Goal: Task Accomplishment & Management: Complete application form

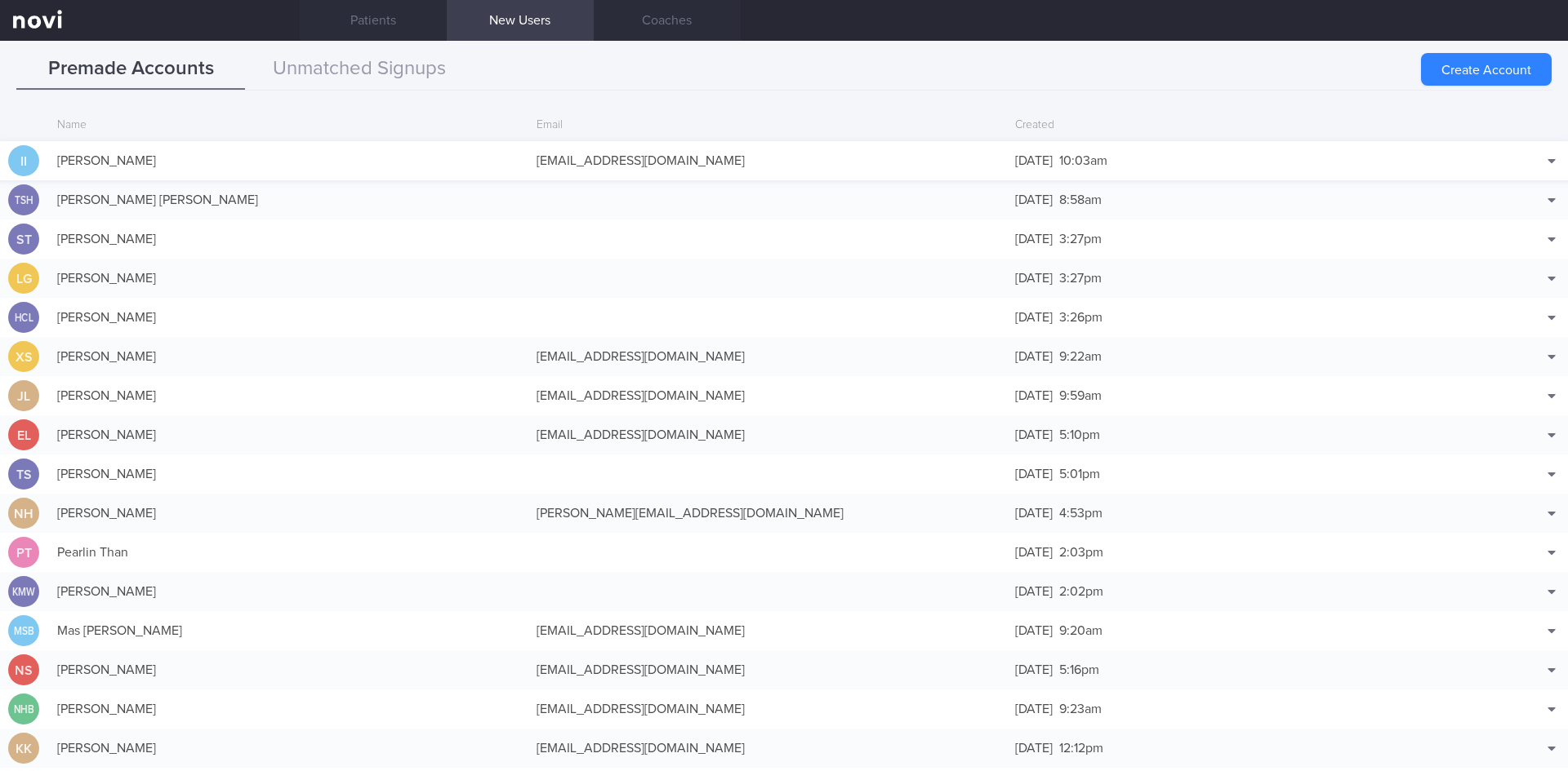
scroll to position [78, 0]
click at [381, 76] on button "Unmatched Signups" at bounding box center [360, 69] width 228 height 41
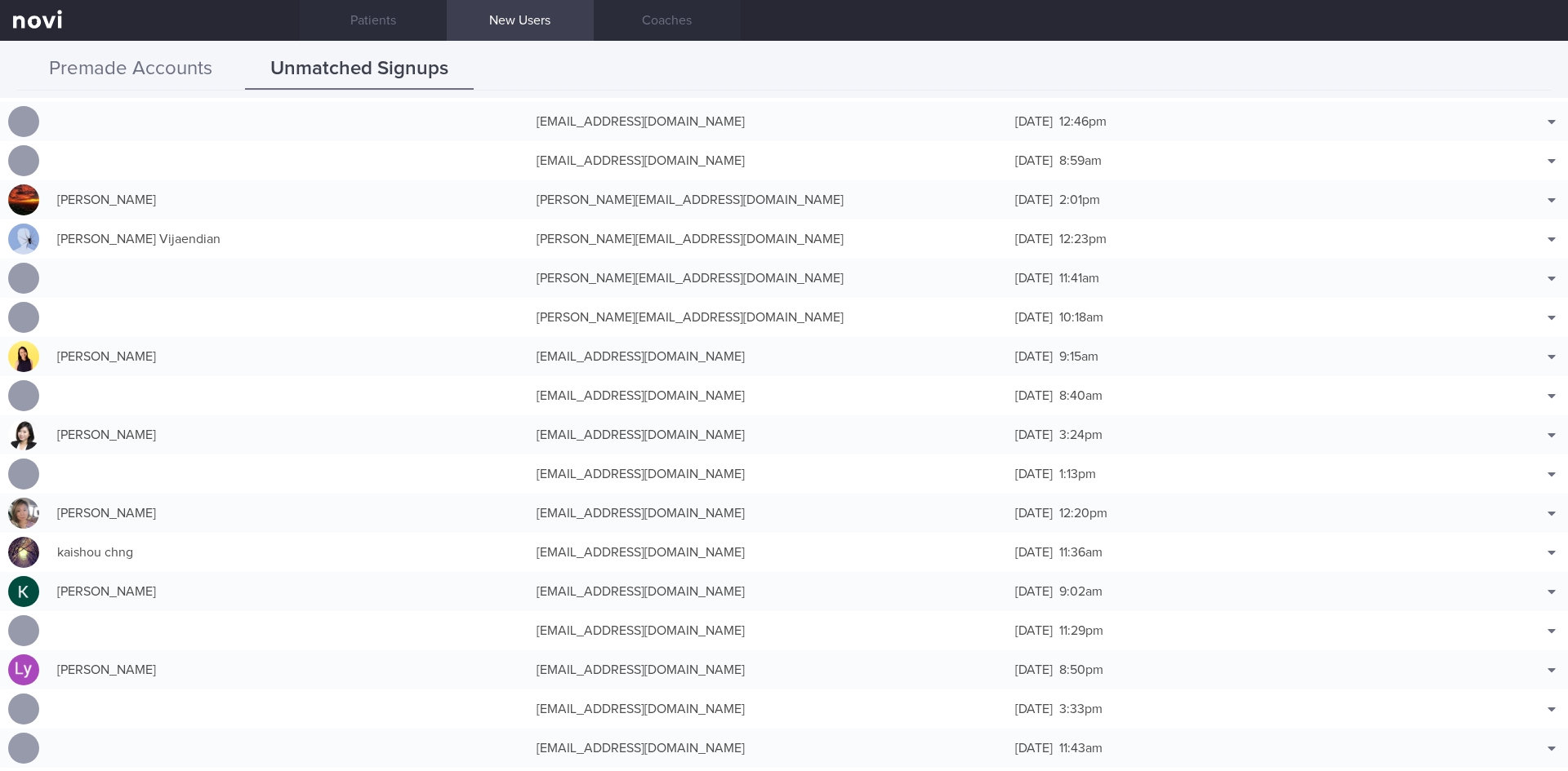
click at [186, 70] on button "Premade Accounts" at bounding box center [130, 69] width 228 height 41
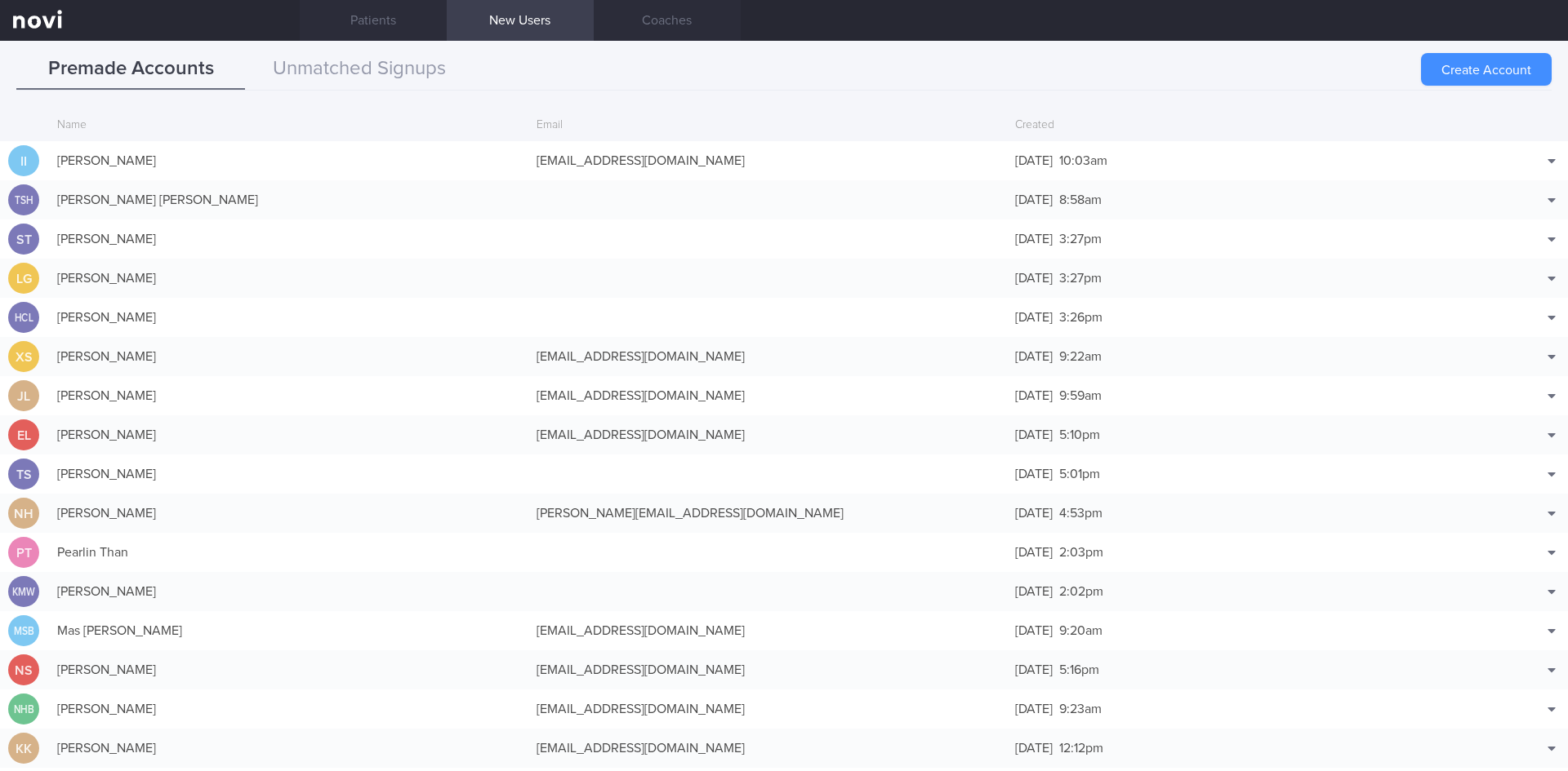
click at [1488, 69] on button "Create Account" at bounding box center [1486, 69] width 130 height 33
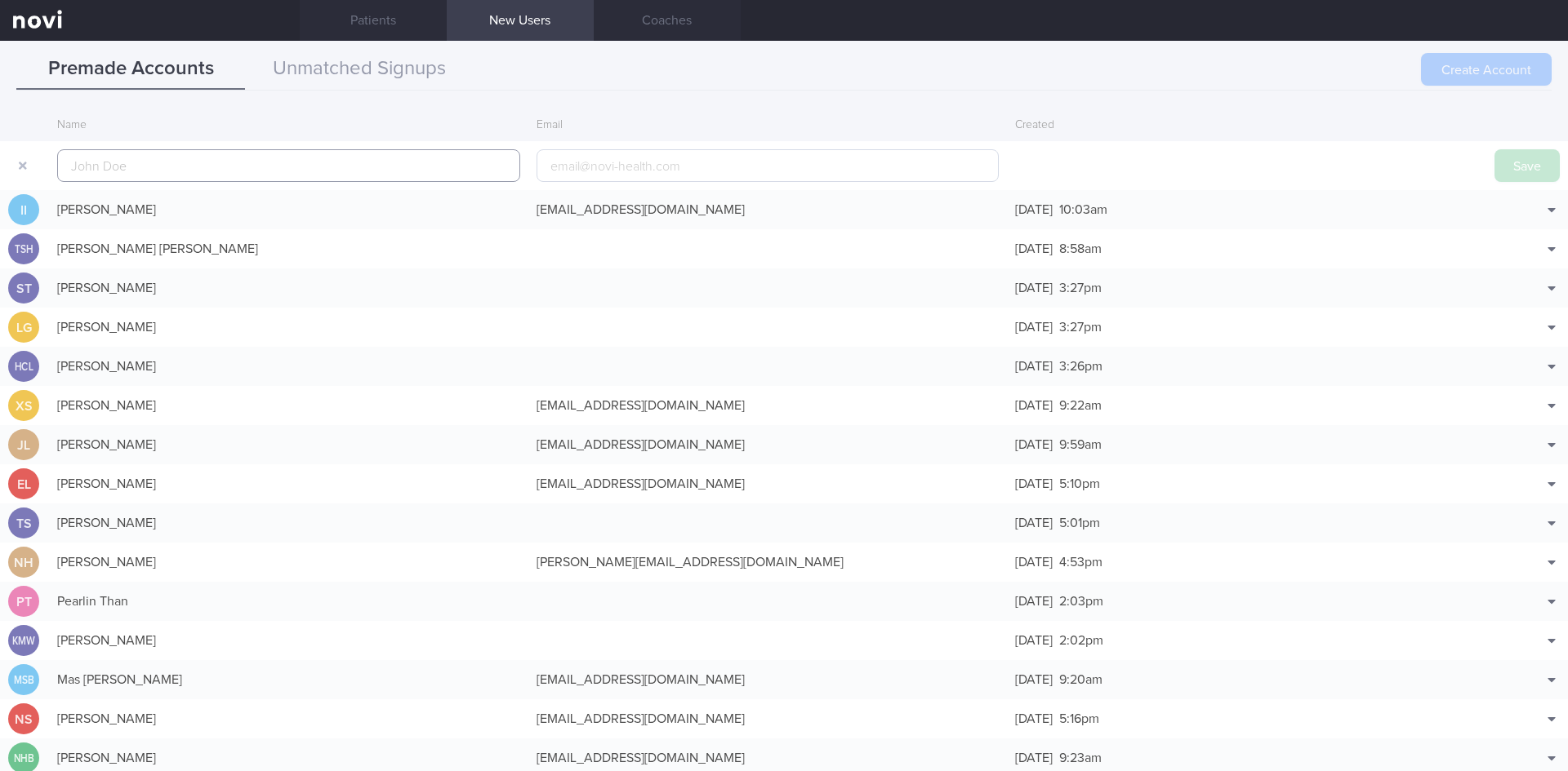
scroll to position [40, 0]
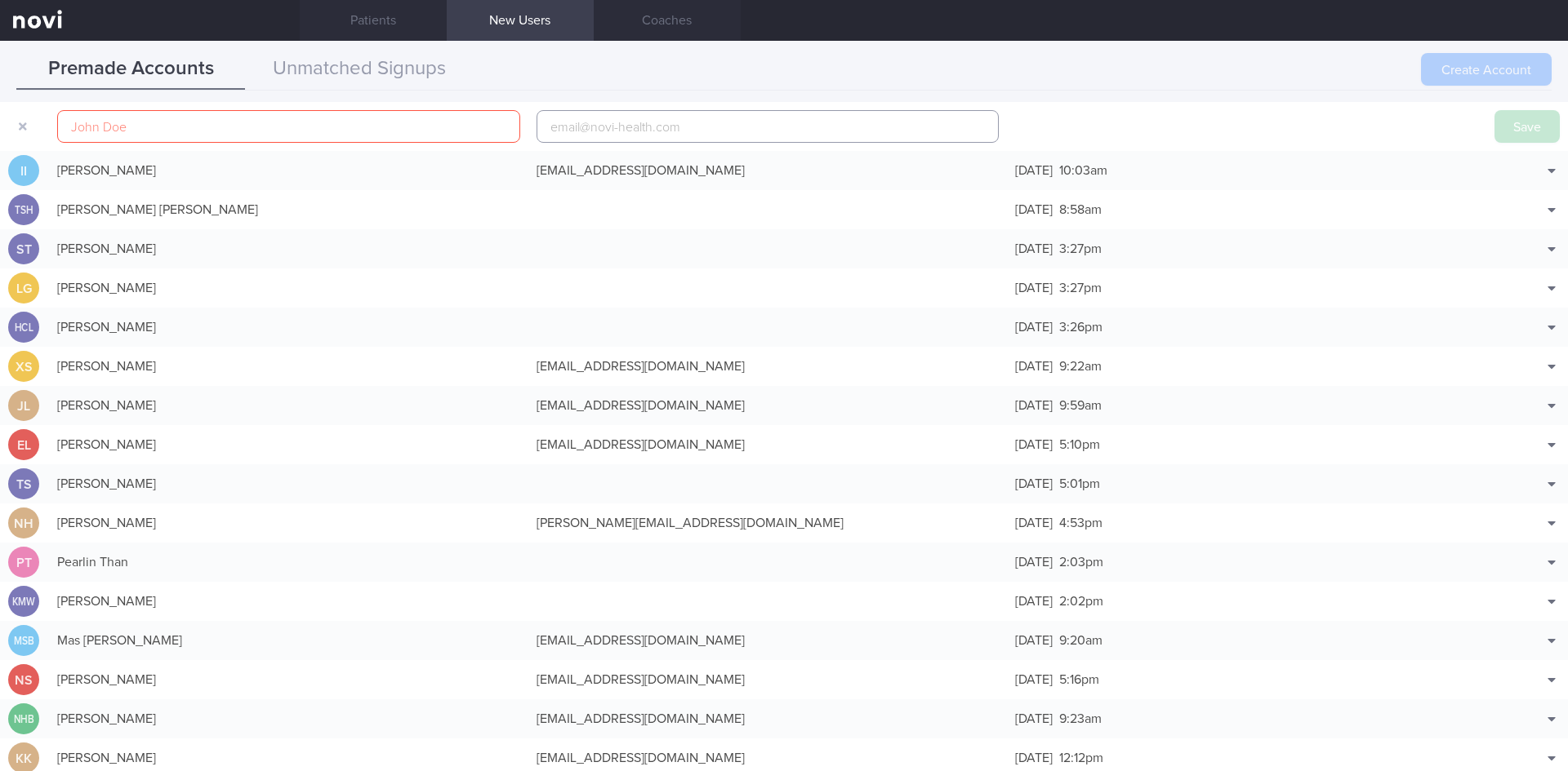
click at [683, 134] on input "email" at bounding box center [767, 126] width 463 height 33
paste input "[EMAIL_ADDRESS][DOMAIN_NAME]"
click at [626, 127] on input "[EMAIL_ADDRESS][DOMAIN_NAME]" at bounding box center [767, 126] width 463 height 33
type input "[EMAIL_ADDRESS][DOMAIN_NAME]"
click at [329, 130] on input "text" at bounding box center [289, 126] width 463 height 33
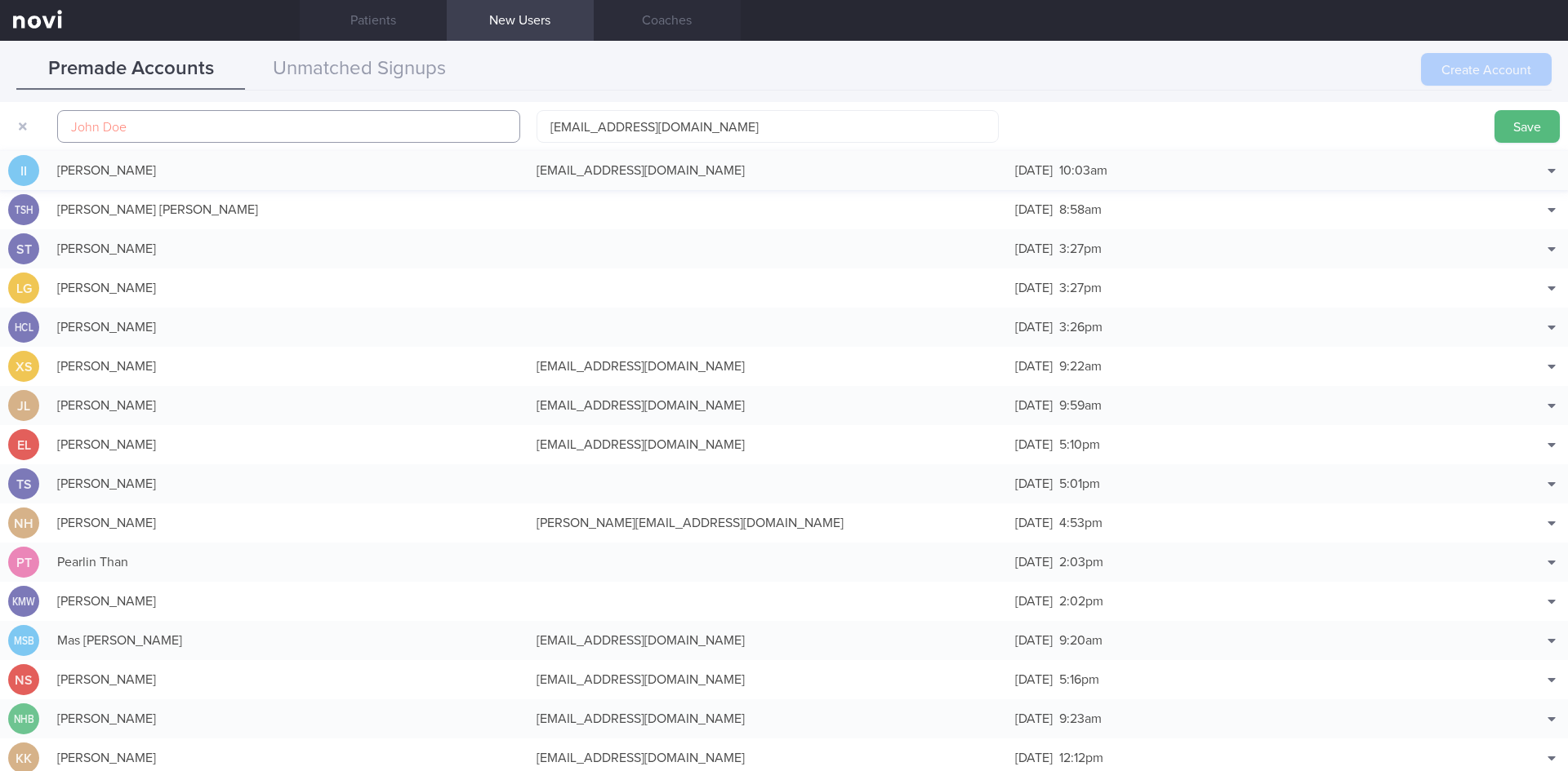
paste input "CHNG JIANLI"
type input "CHNG JIANLI"
click at [1538, 125] on button "Save" at bounding box center [1526, 126] width 65 height 33
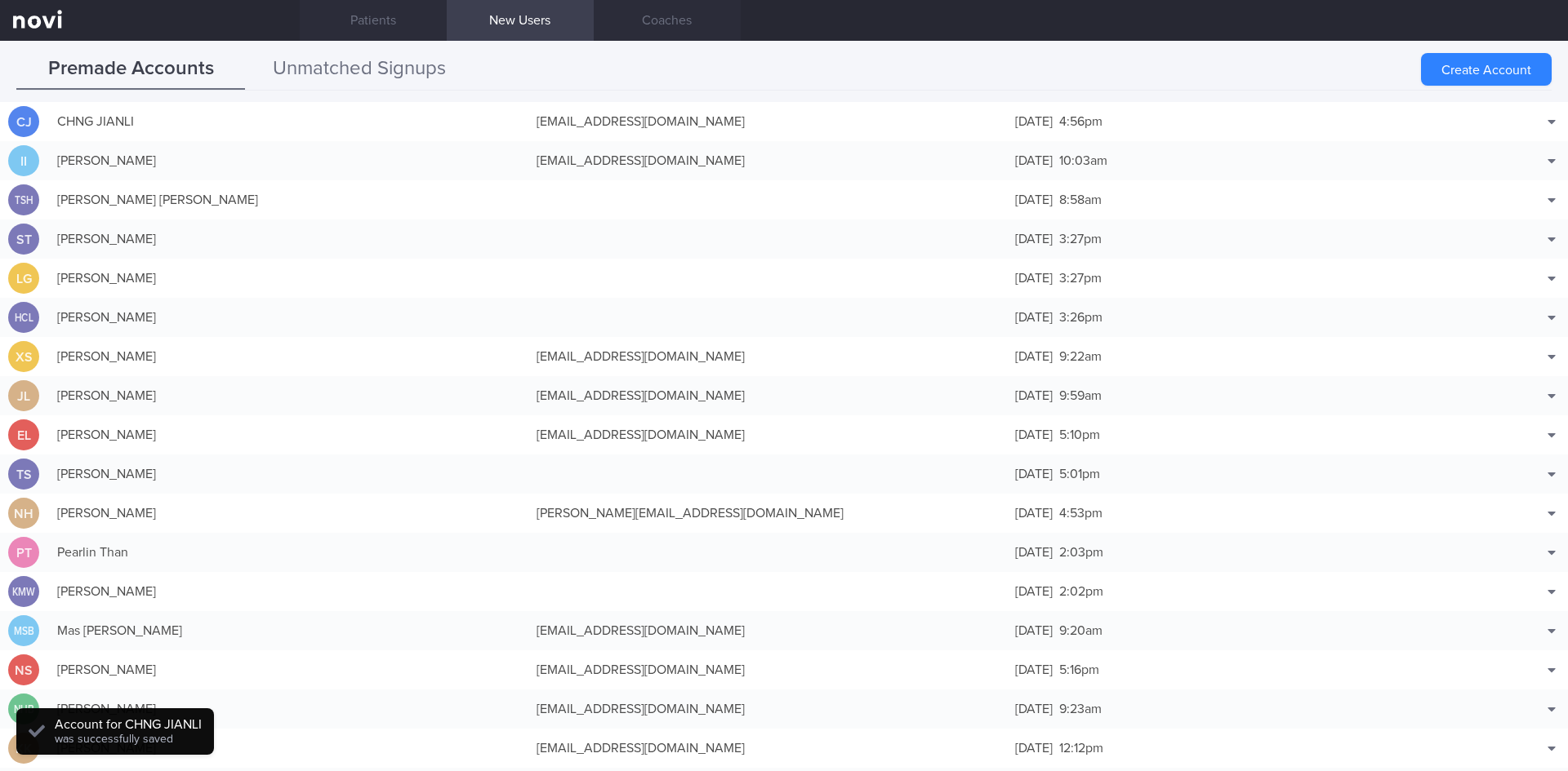
click at [401, 63] on button "Unmatched Signups" at bounding box center [360, 69] width 228 height 41
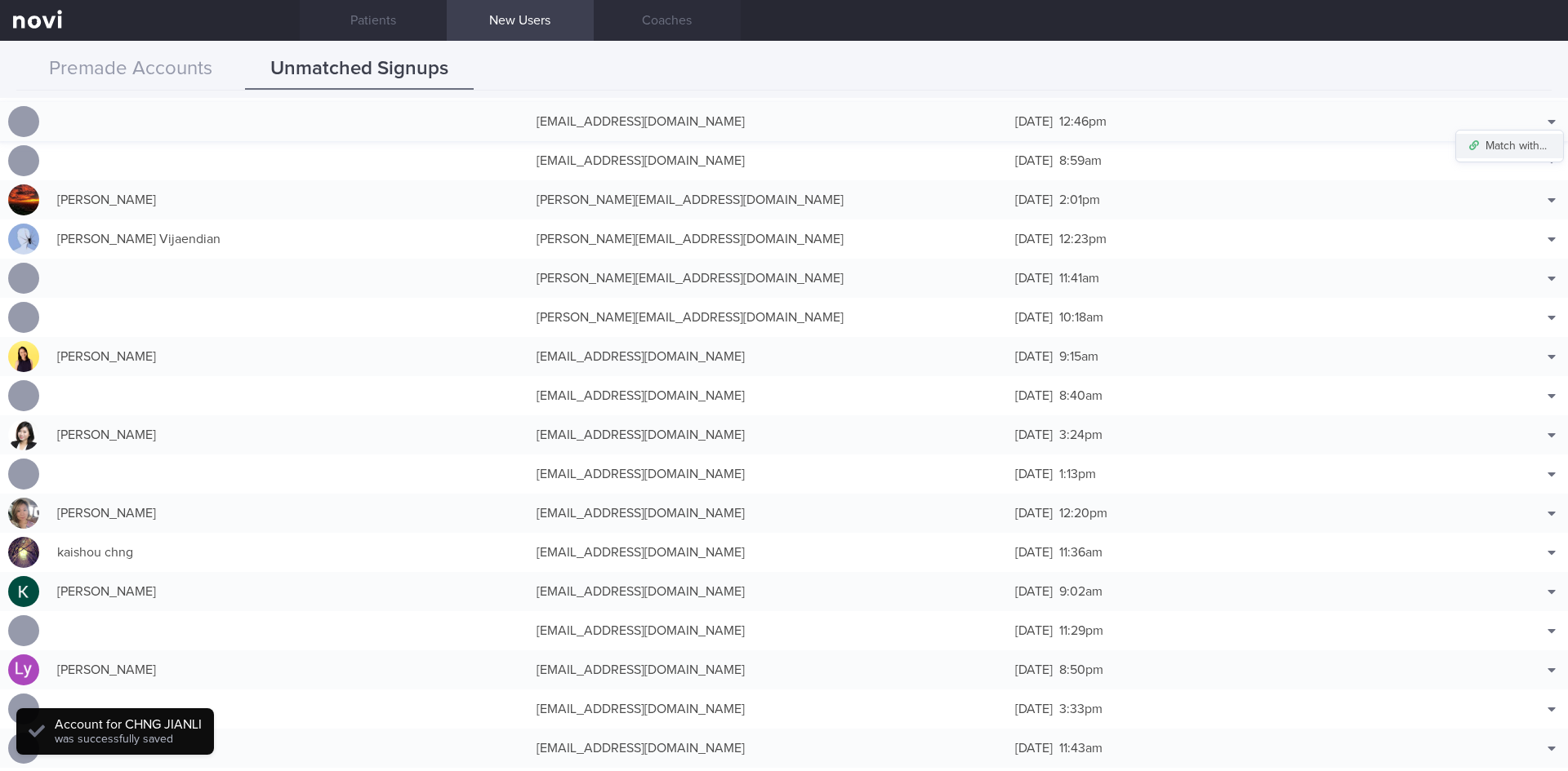
click at [1508, 147] on button "Match with..." at bounding box center [1509, 146] width 107 height 25
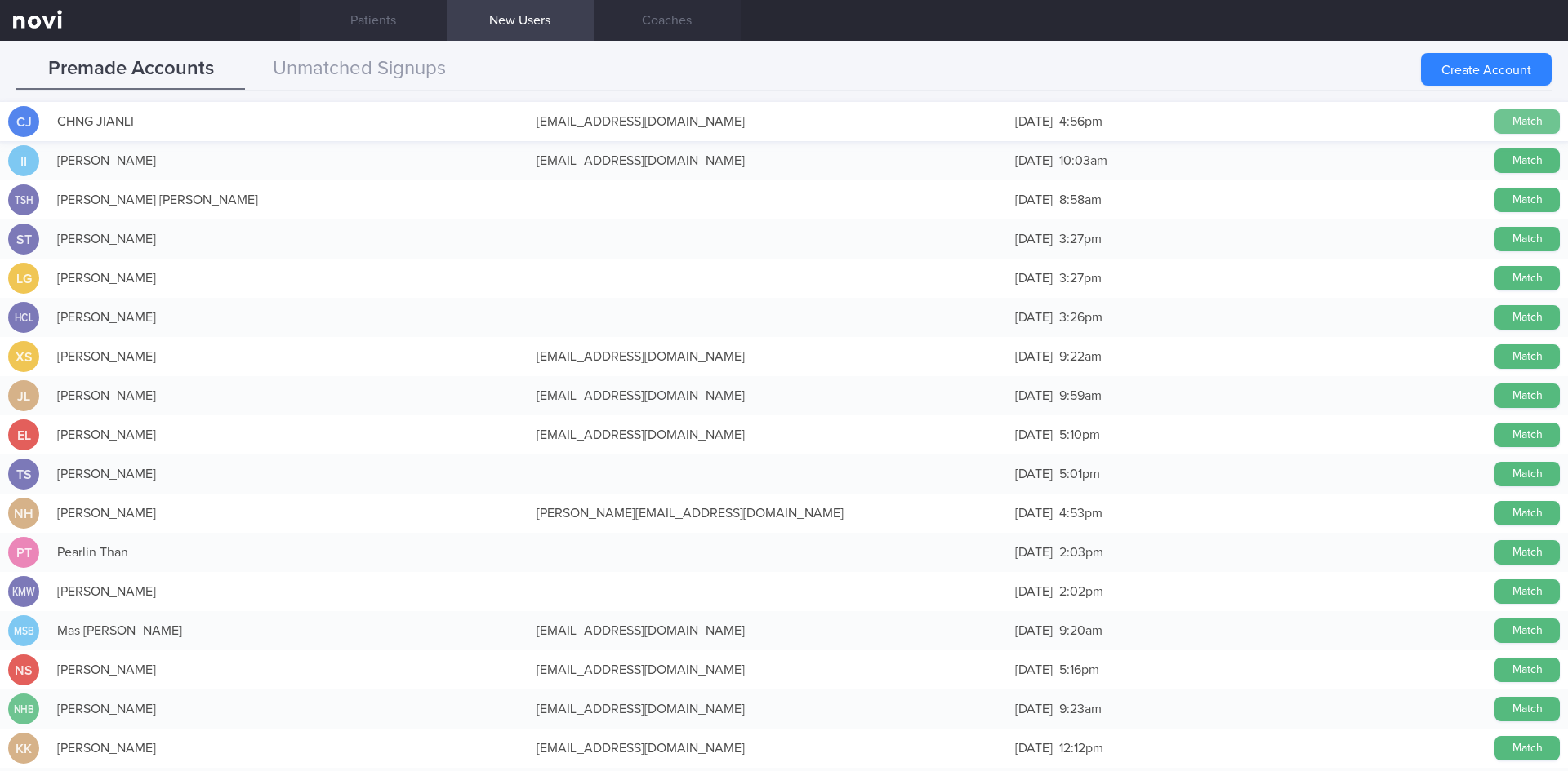
click at [1503, 120] on button "Match" at bounding box center [1526, 122] width 65 height 25
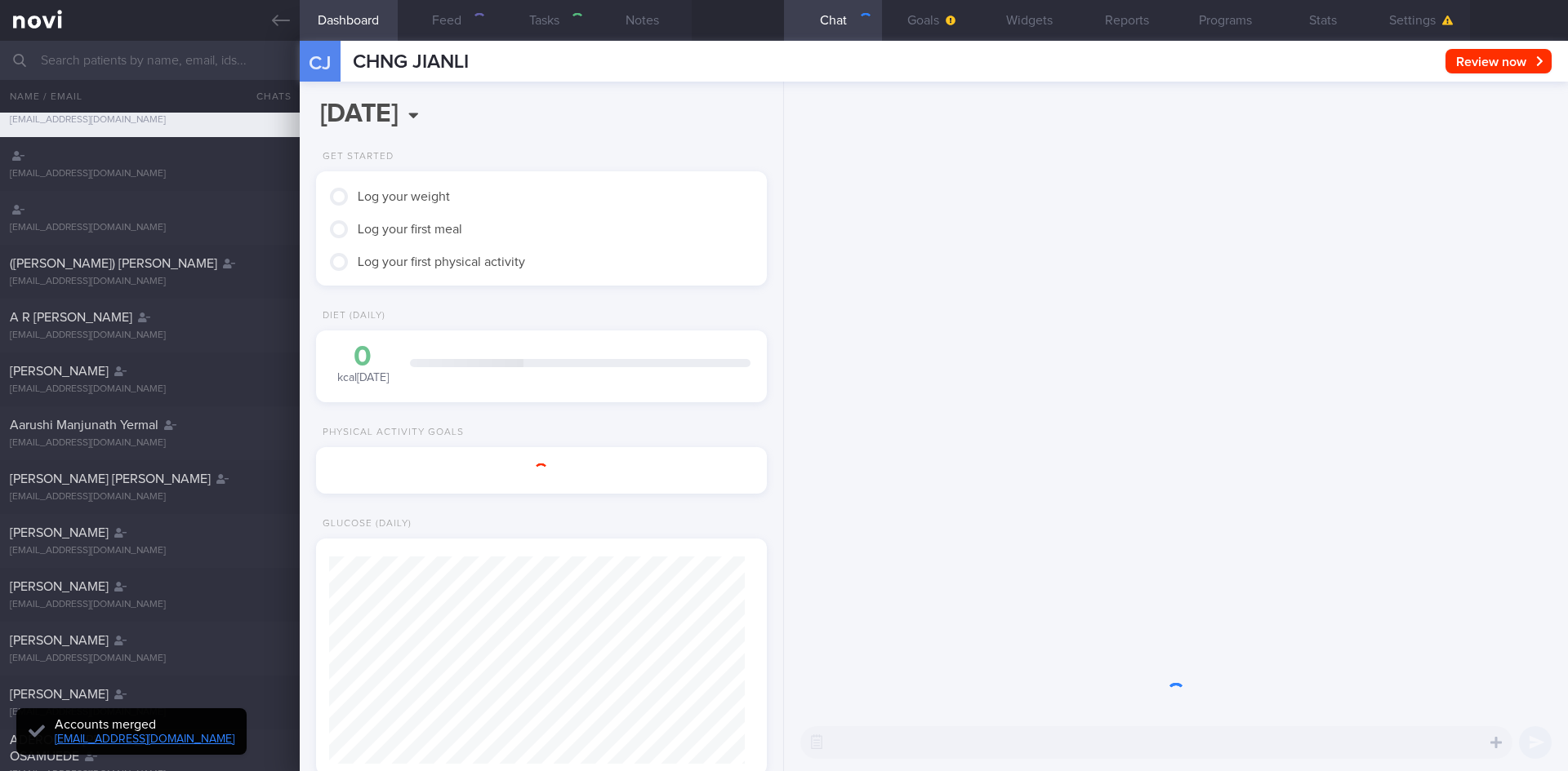
scroll to position [204, 410]
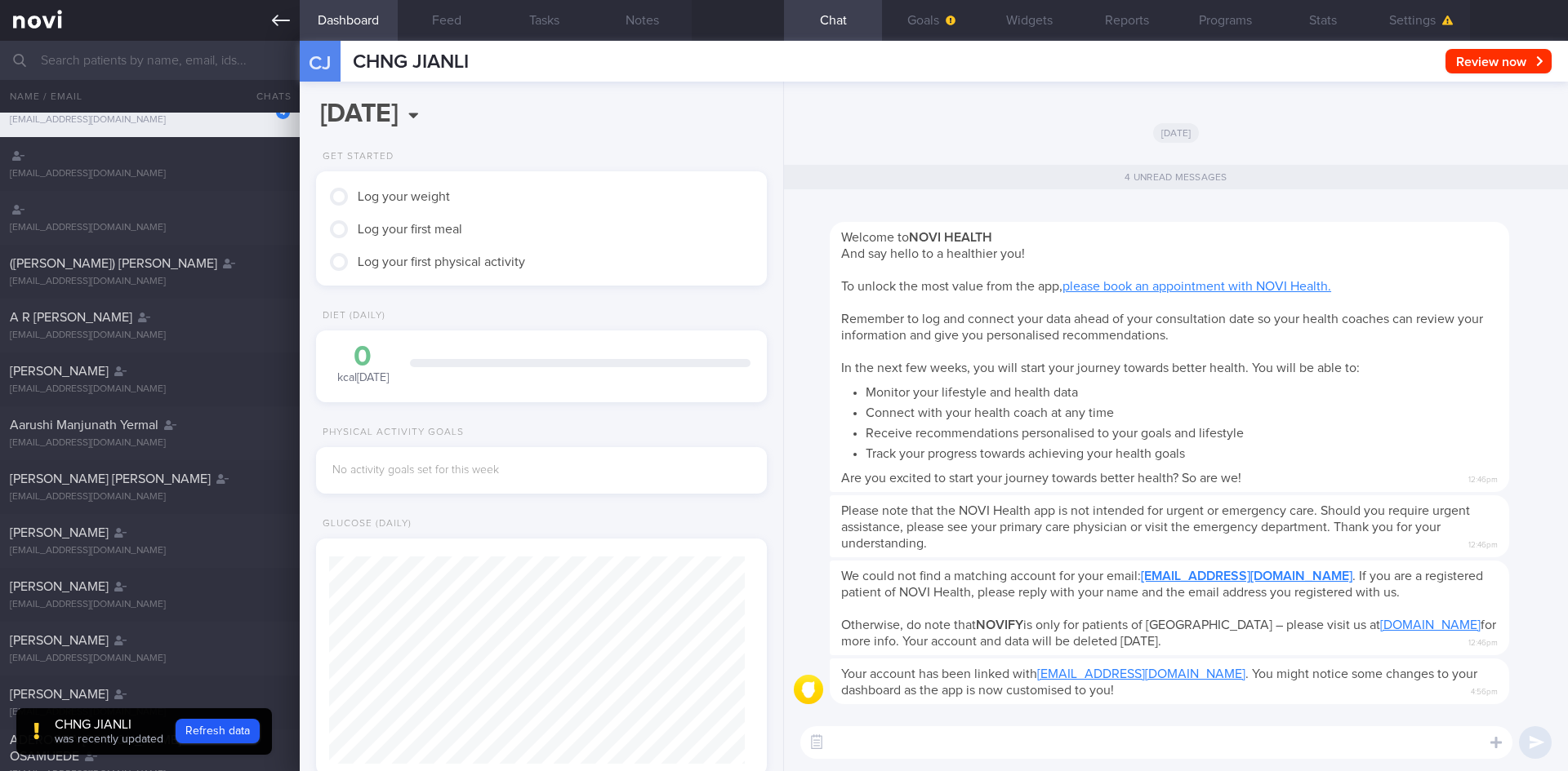
click at [268, 17] on link at bounding box center [149, 20] width 299 height 41
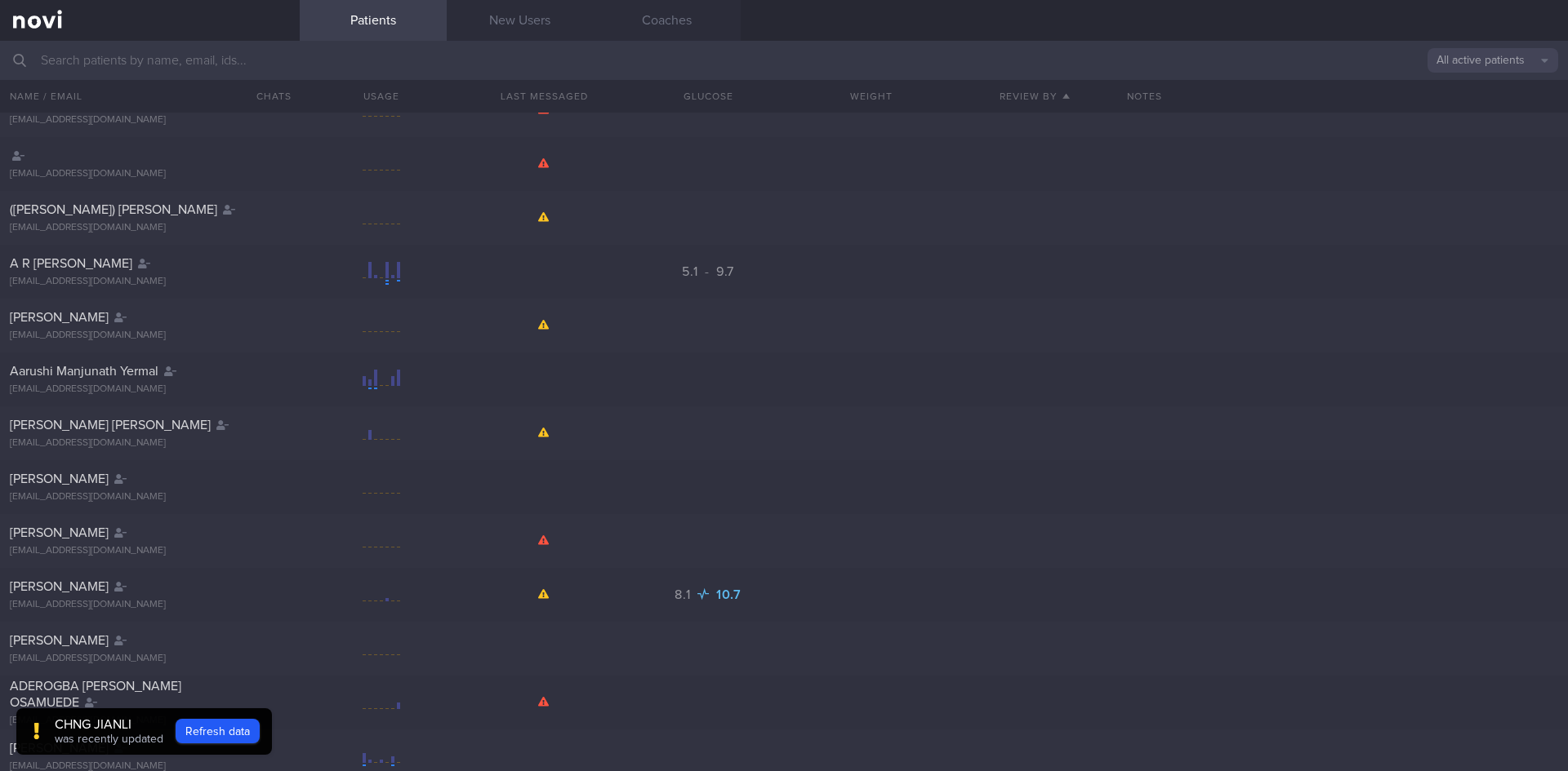
drag, startPoint x: 547, startPoint y: 25, endPoint x: 1089, endPoint y: 2, distance: 542.5
click at [547, 25] on link "New Users" at bounding box center [520, 20] width 147 height 41
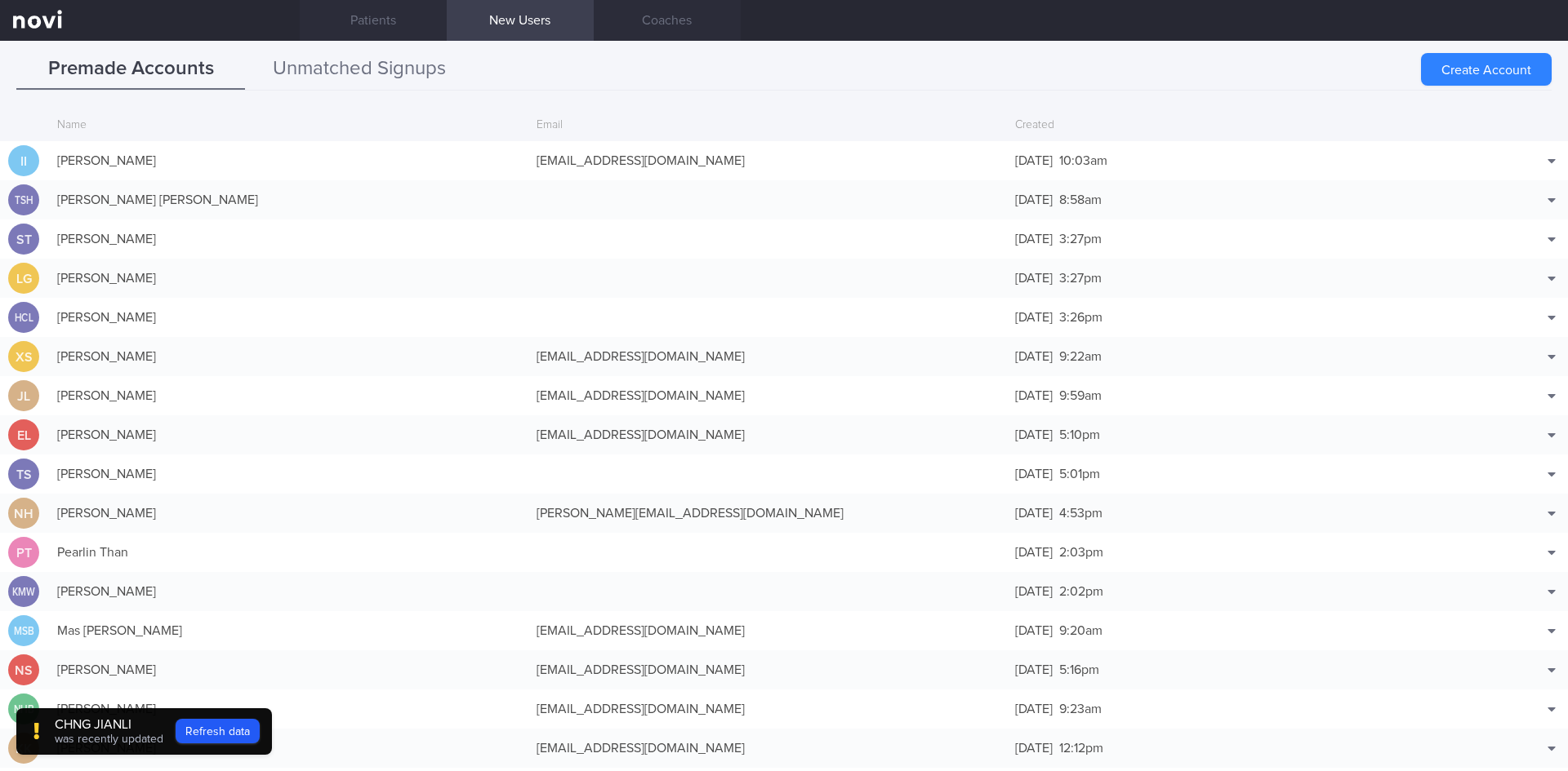
scroll to position [78, 0]
click at [396, 67] on button "Unmatched Signups" at bounding box center [360, 69] width 228 height 41
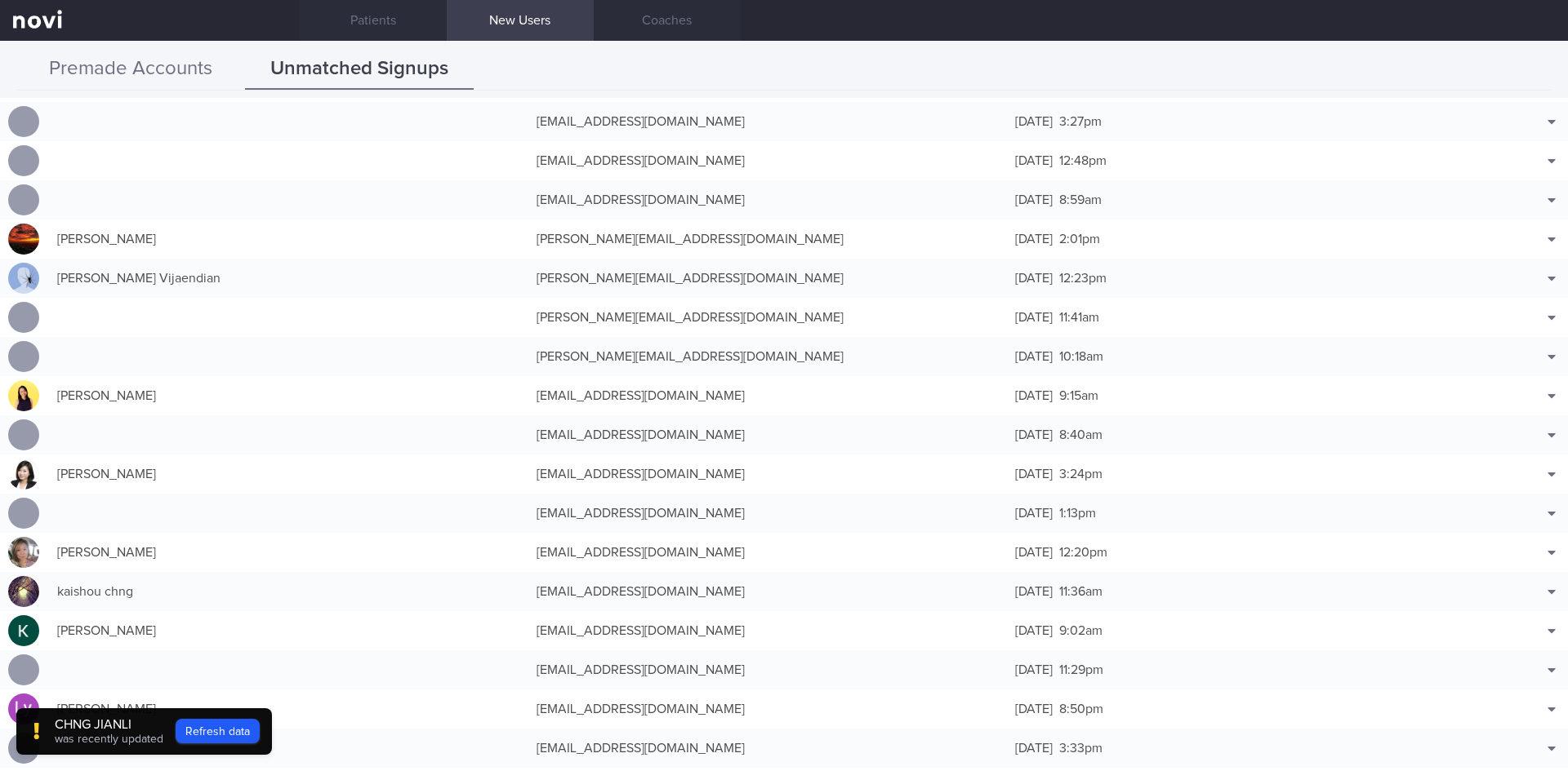
click at [169, 70] on button "Premade Accounts" at bounding box center [130, 69] width 228 height 41
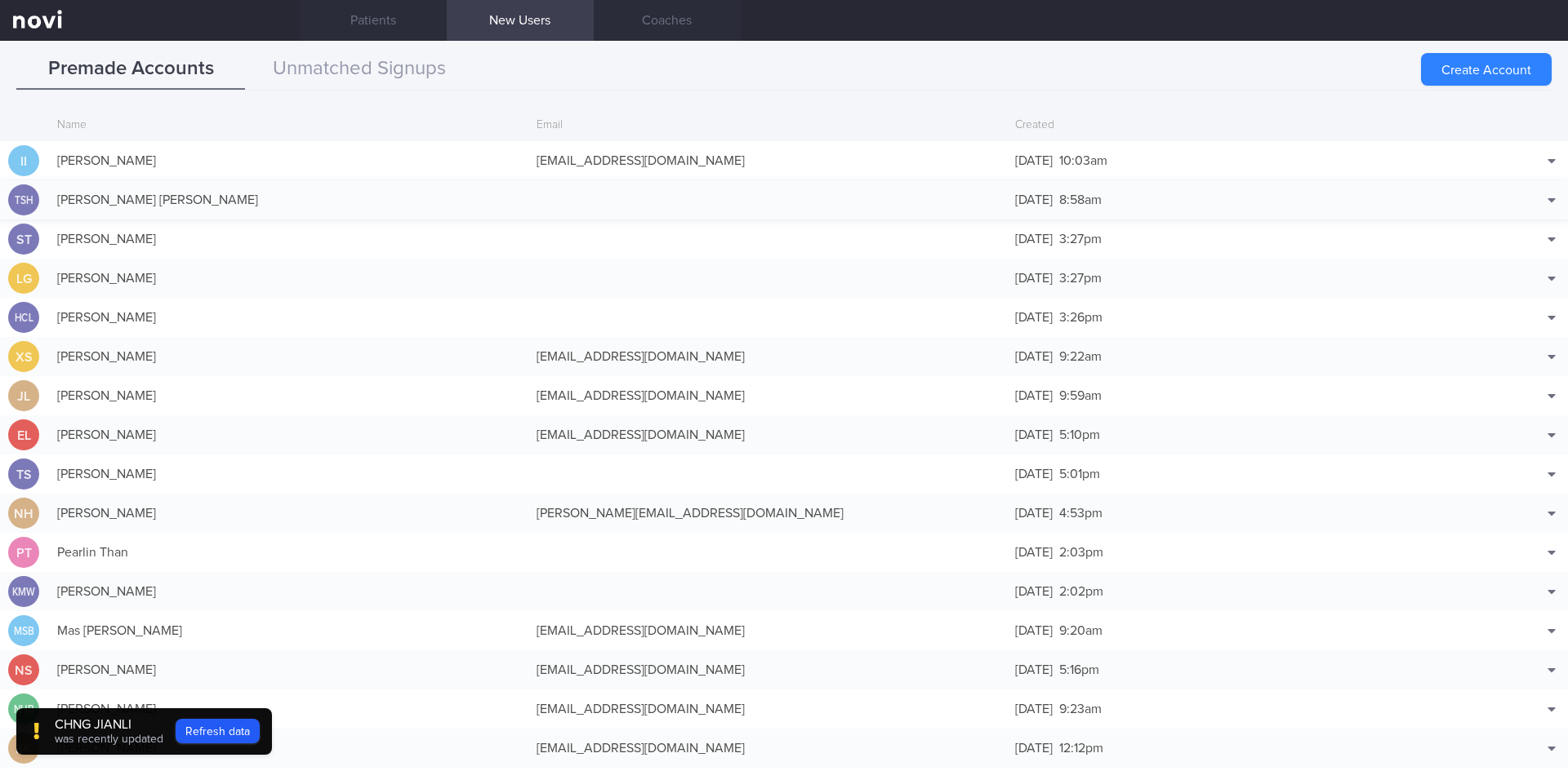
drag, startPoint x: 1458, startPoint y: 59, endPoint x: 1279, endPoint y: 190, distance: 221.8
click at [1457, 59] on button "Create Account" at bounding box center [1486, 69] width 130 height 33
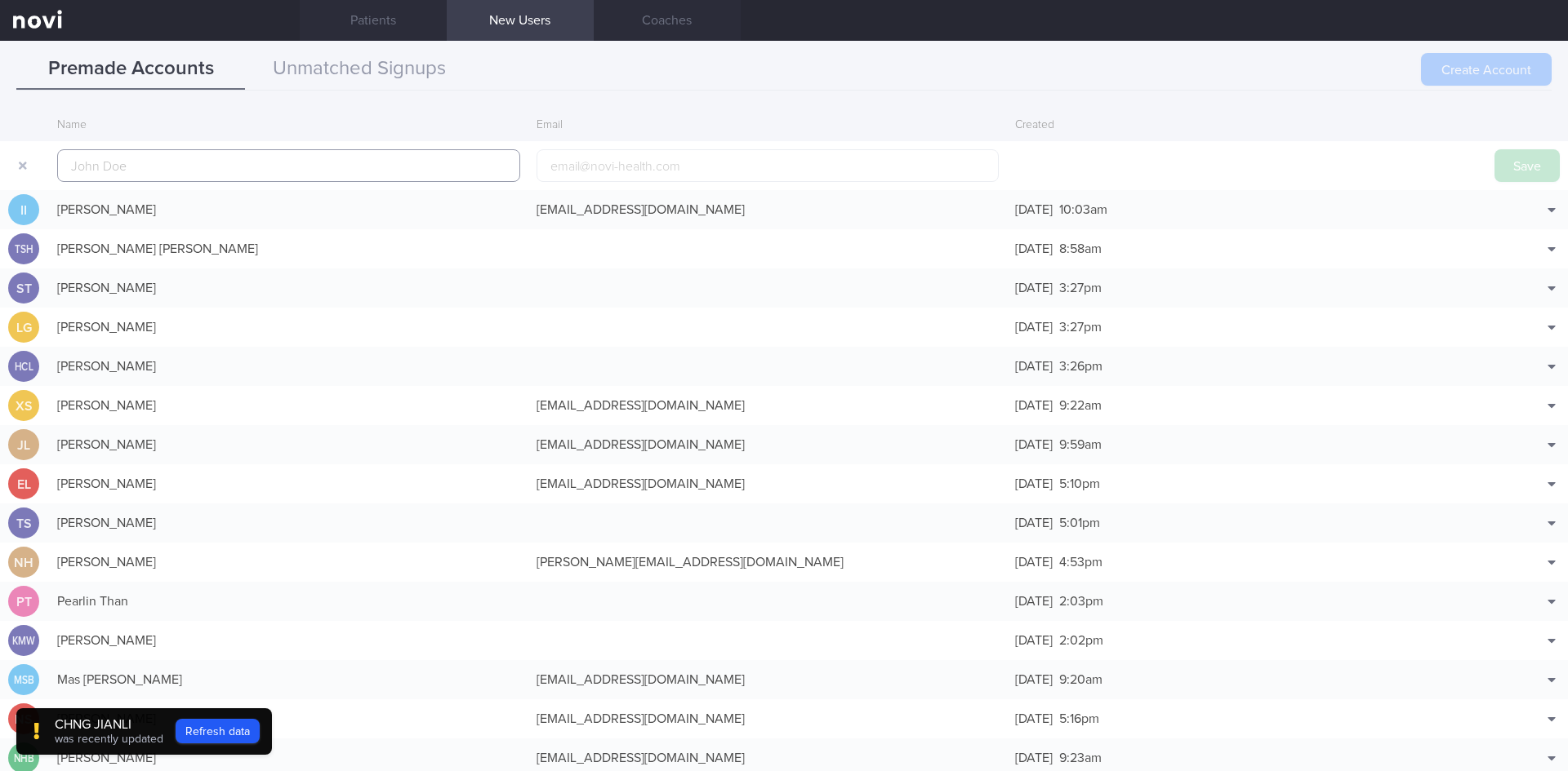
scroll to position [40, 0]
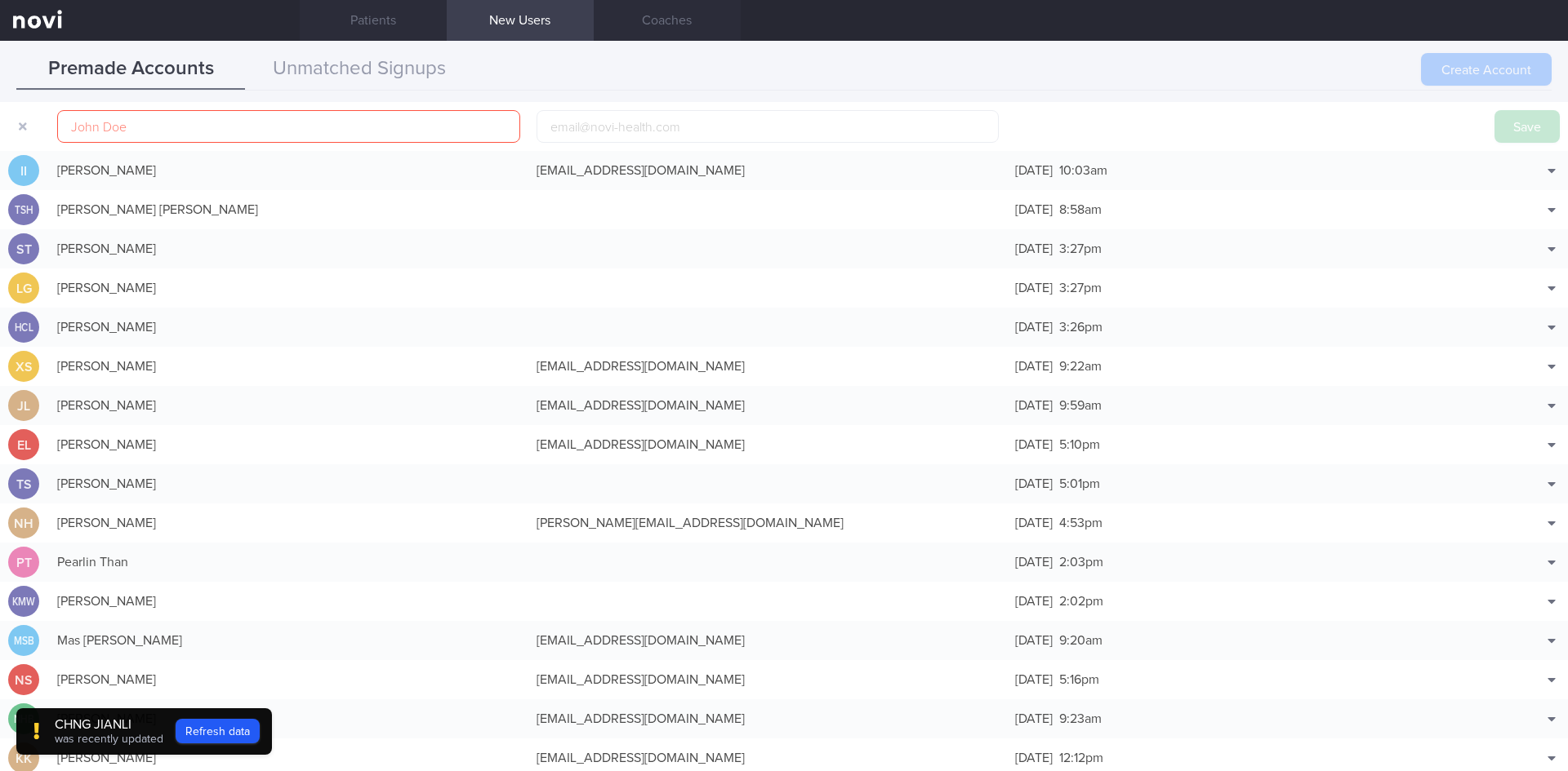
click at [653, 142] on div at bounding box center [768, 126] width 480 height 49
click at [654, 136] on input "email" at bounding box center [767, 126] width 463 height 33
paste input "[EMAIL_ADDRESS][DOMAIN_NAME]"
click at [572, 128] on input "[EMAIL_ADDRESS][DOMAIN_NAME]" at bounding box center [767, 126] width 463 height 33
type input "[EMAIL_ADDRESS][DOMAIN_NAME]"
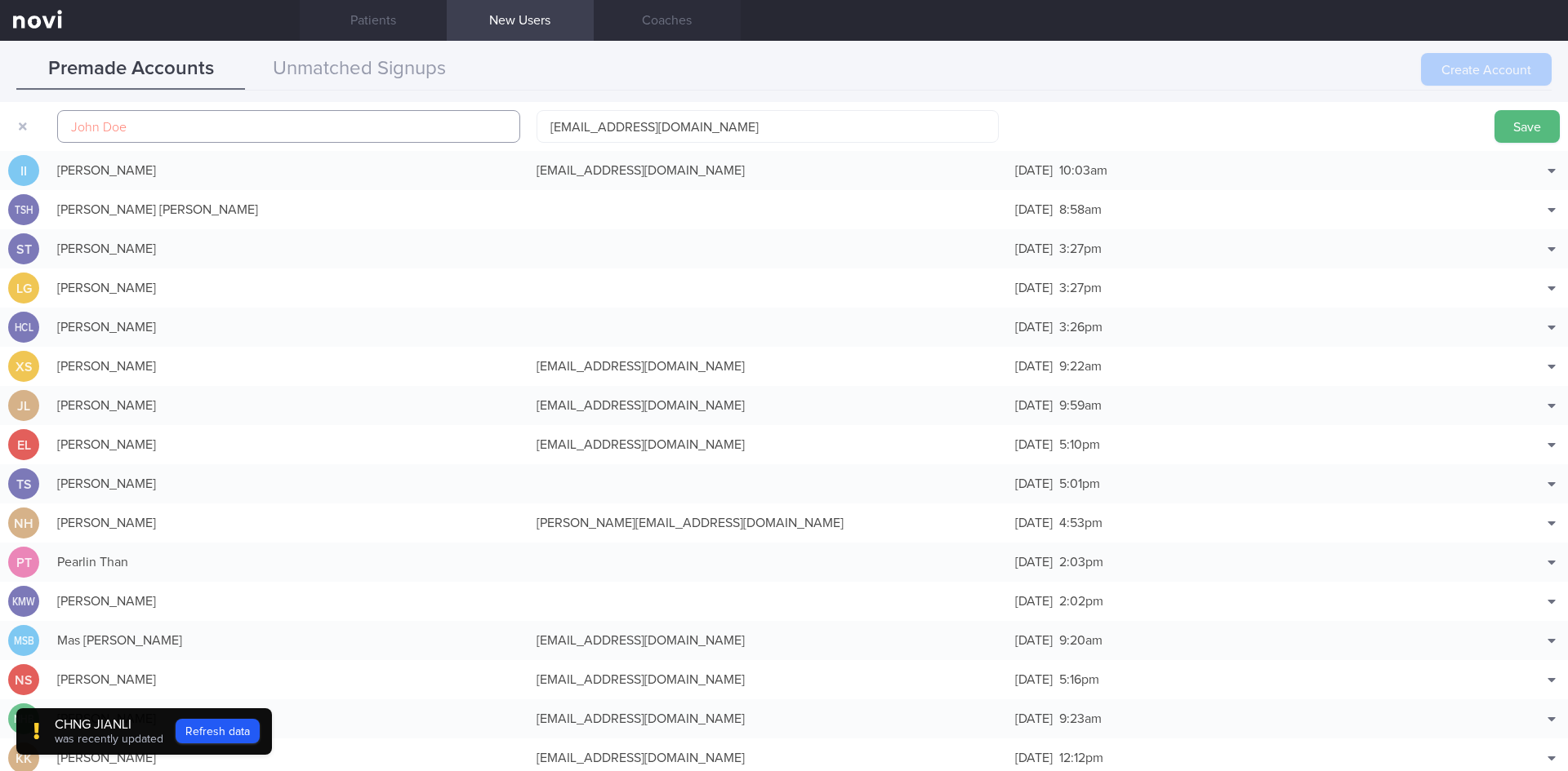
click at [363, 129] on input "text" at bounding box center [289, 126] width 463 height 33
paste input "[PERSON_NAME] ([PERSON_NAME])"
type input "[PERSON_NAME] ([PERSON_NAME])"
click at [1535, 130] on button "Save" at bounding box center [1526, 126] width 65 height 33
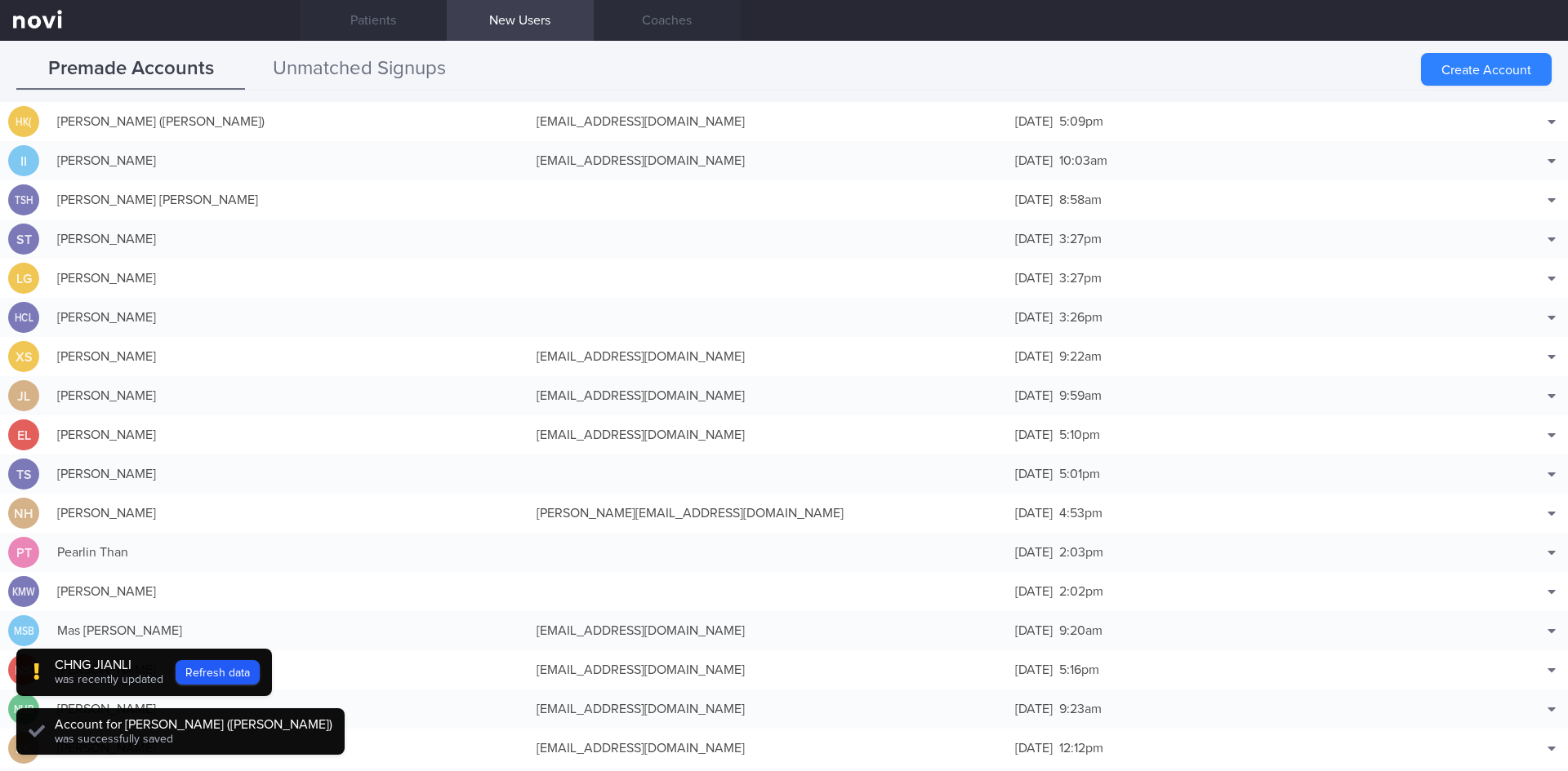
click at [401, 66] on button "Unmatched Signups" at bounding box center [360, 69] width 228 height 41
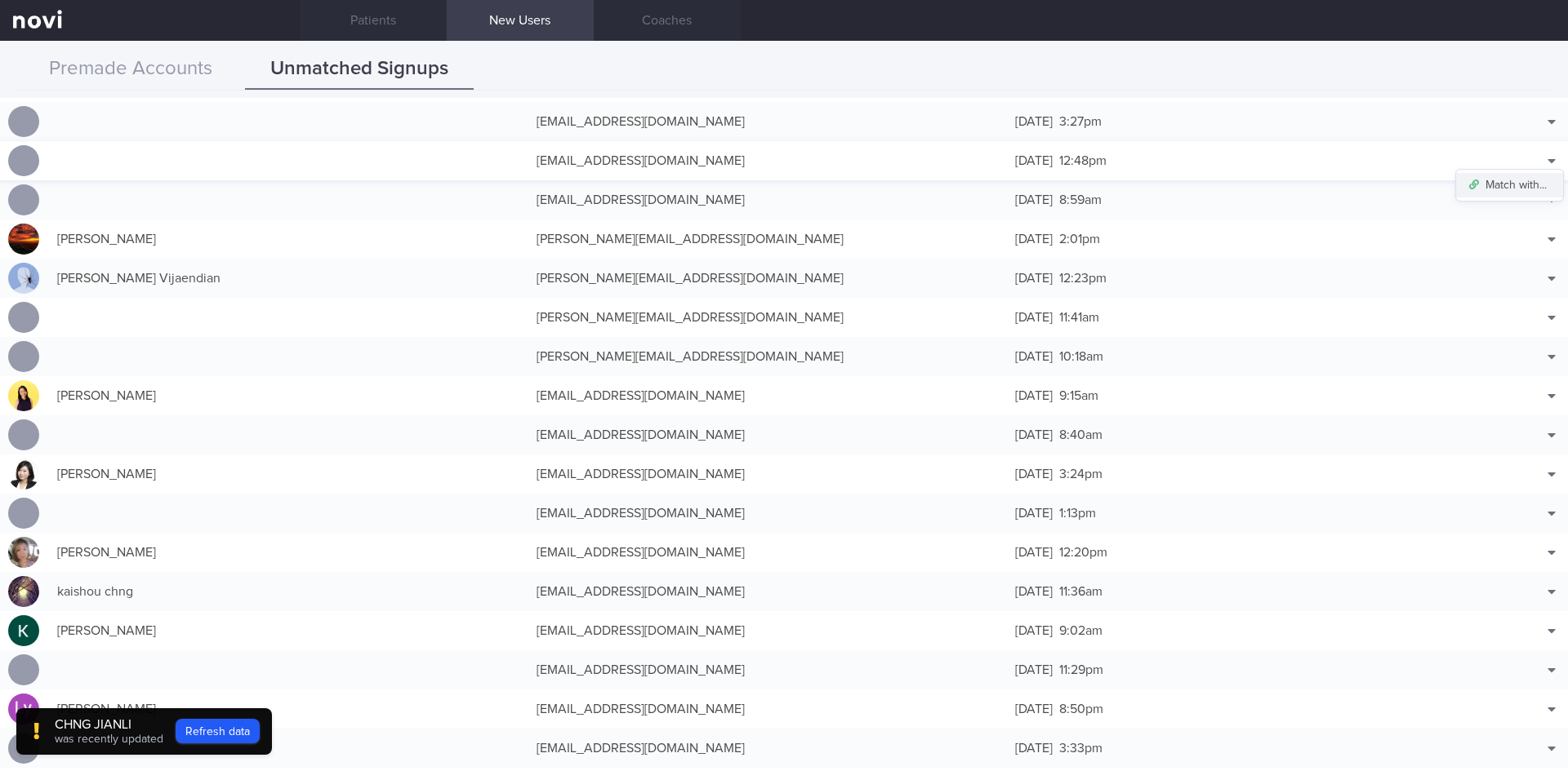
click at [1510, 179] on button "Match with..." at bounding box center [1509, 185] width 107 height 25
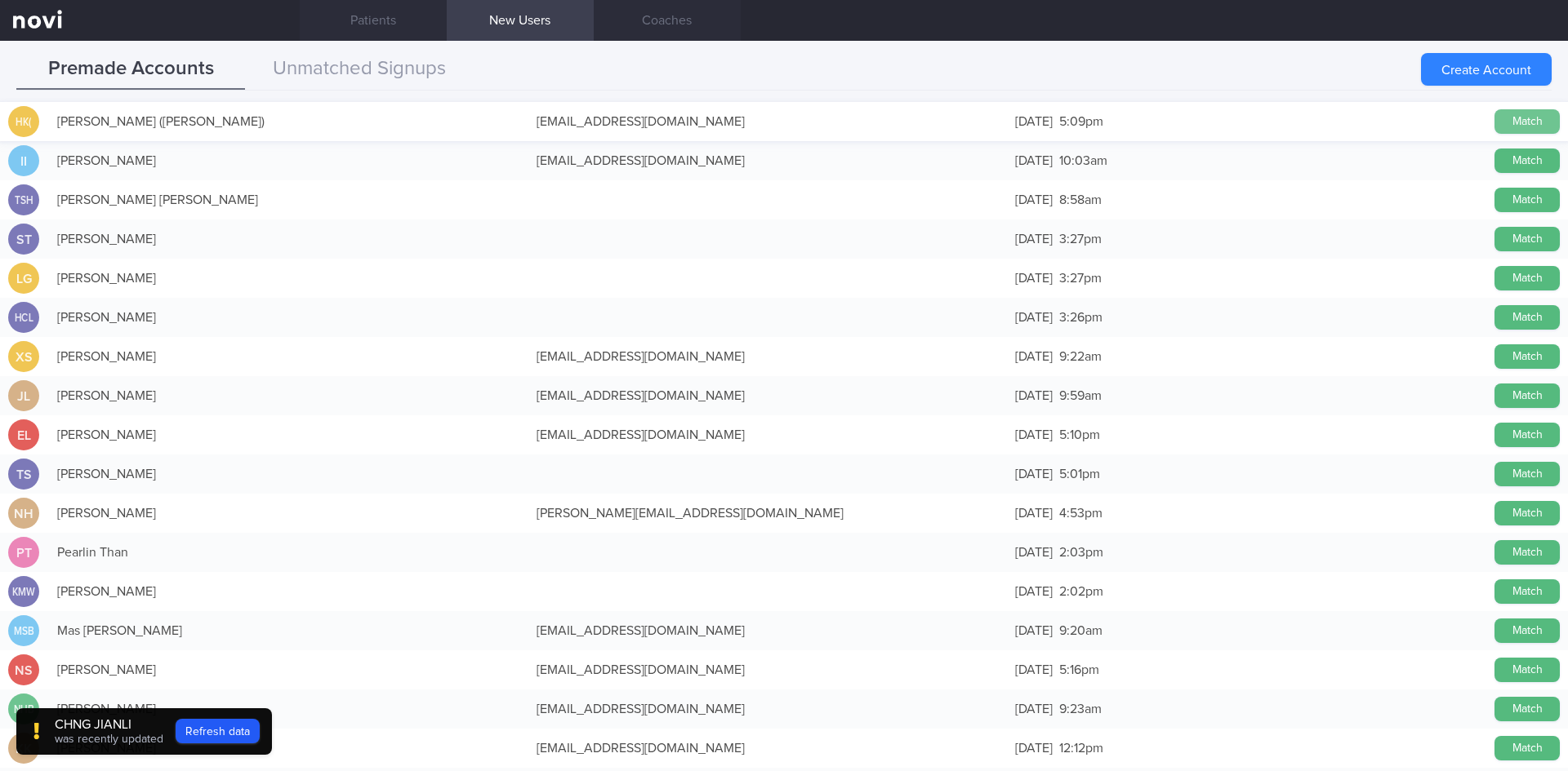
click at [1510, 118] on button "Match" at bounding box center [1526, 122] width 65 height 25
click at [419, 74] on button "Unmatched Signups" at bounding box center [360, 69] width 228 height 41
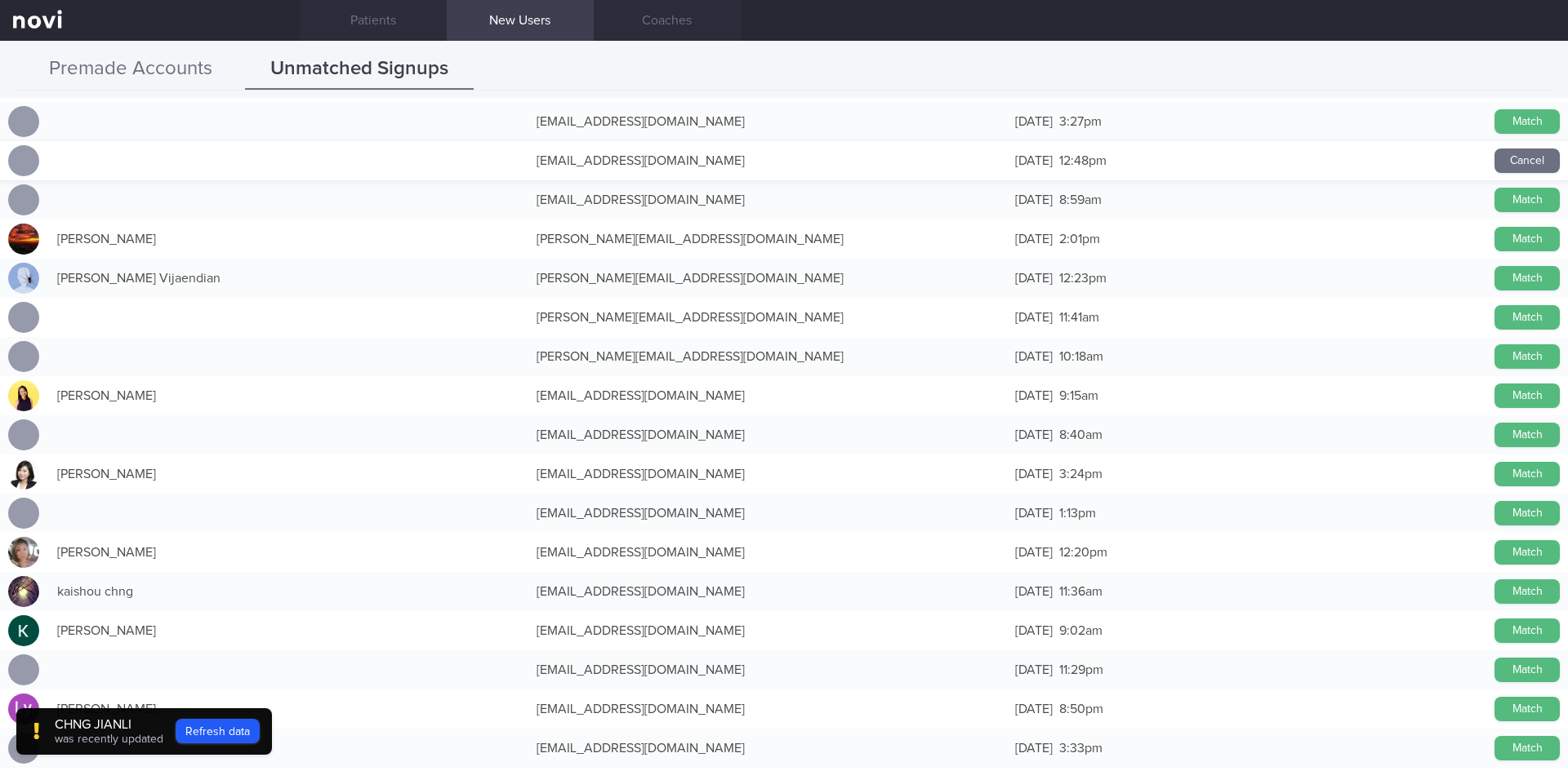
click at [136, 72] on button "Premade Accounts" at bounding box center [130, 69] width 228 height 41
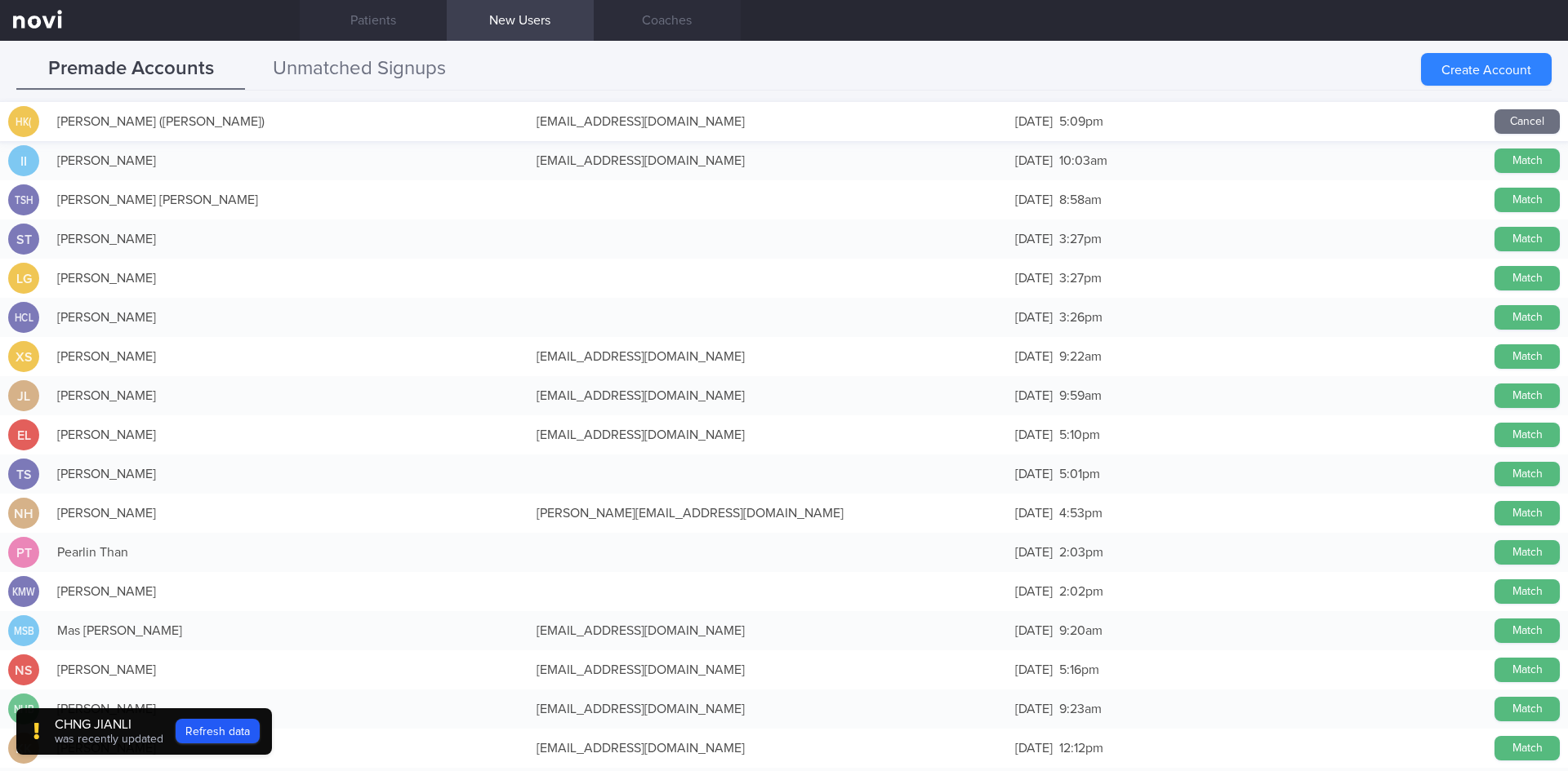
click at [354, 75] on button "Unmatched Signups" at bounding box center [360, 69] width 228 height 41
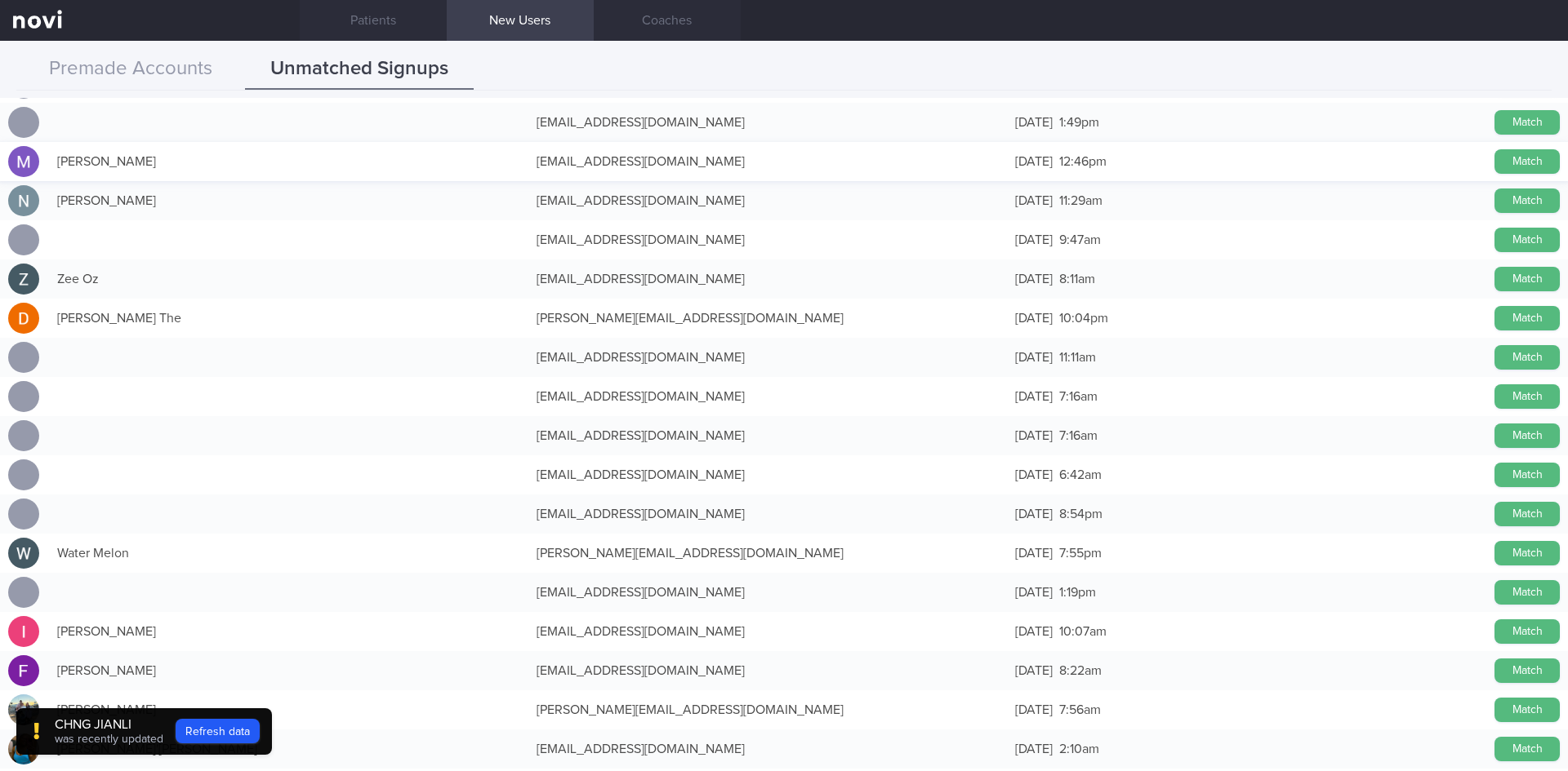
scroll to position [1019, 0]
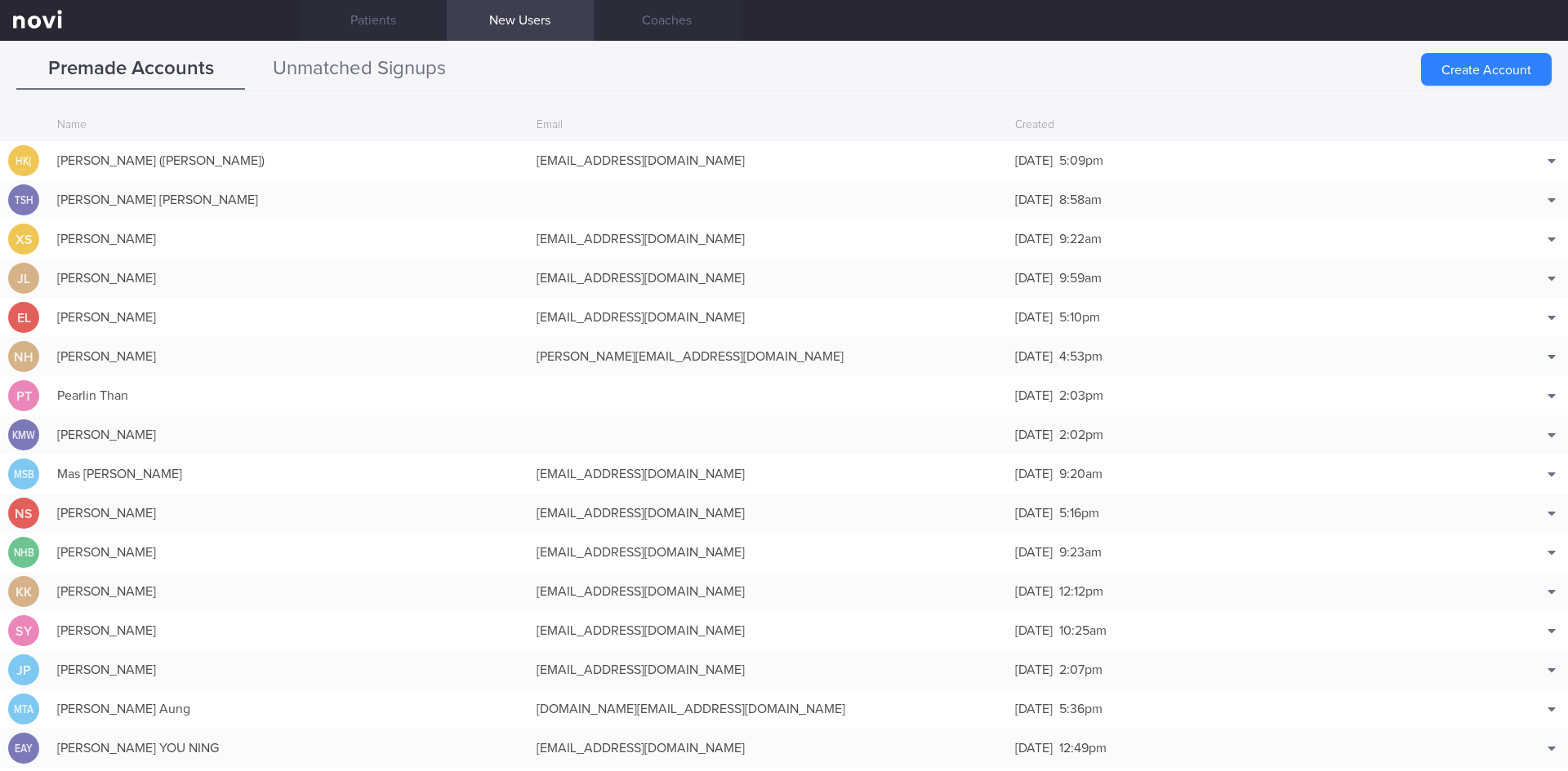
click at [355, 80] on button "Unmatched Signups" at bounding box center [360, 69] width 228 height 41
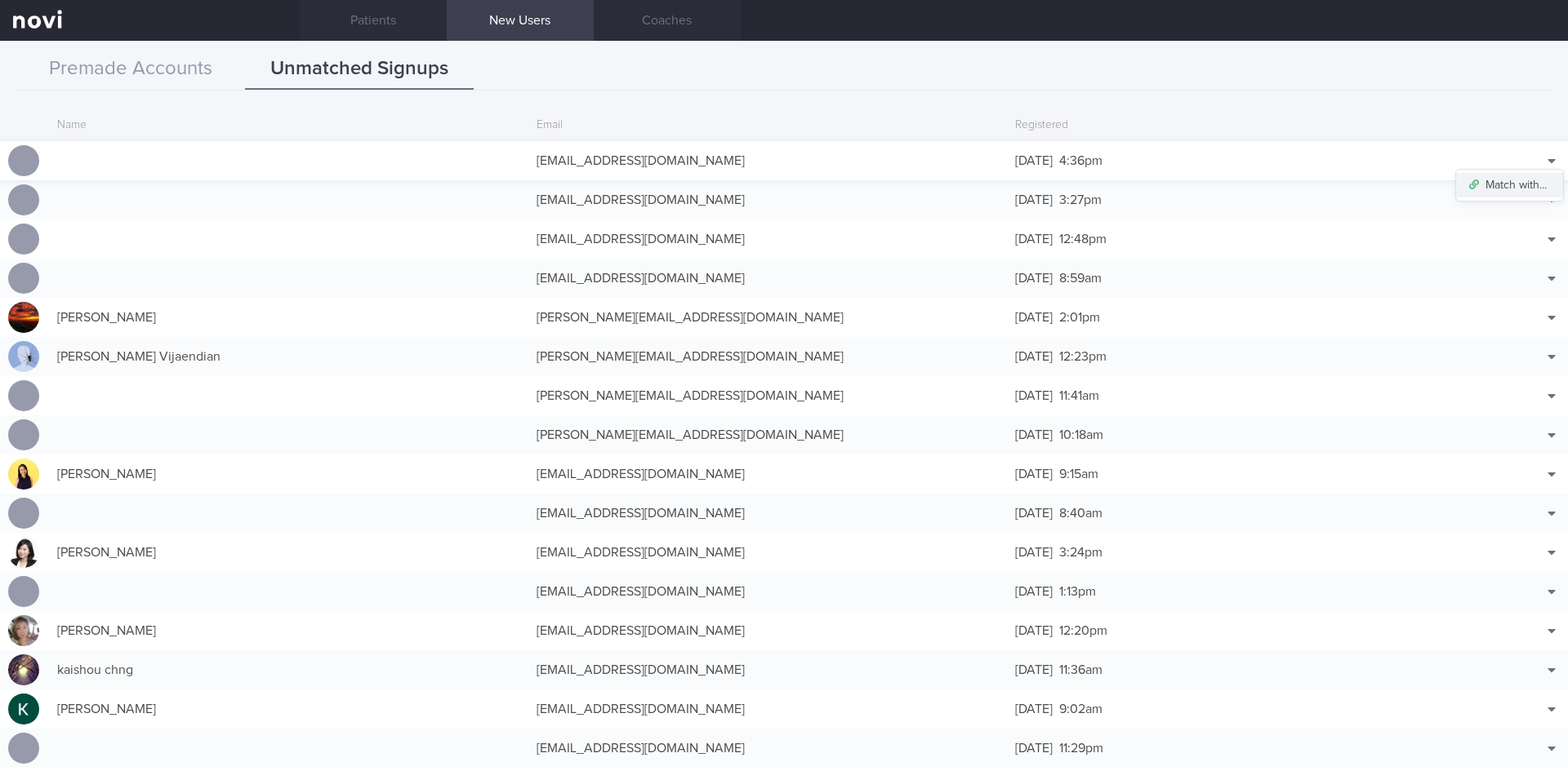
click at [1486, 178] on button "Match with..." at bounding box center [1509, 185] width 107 height 25
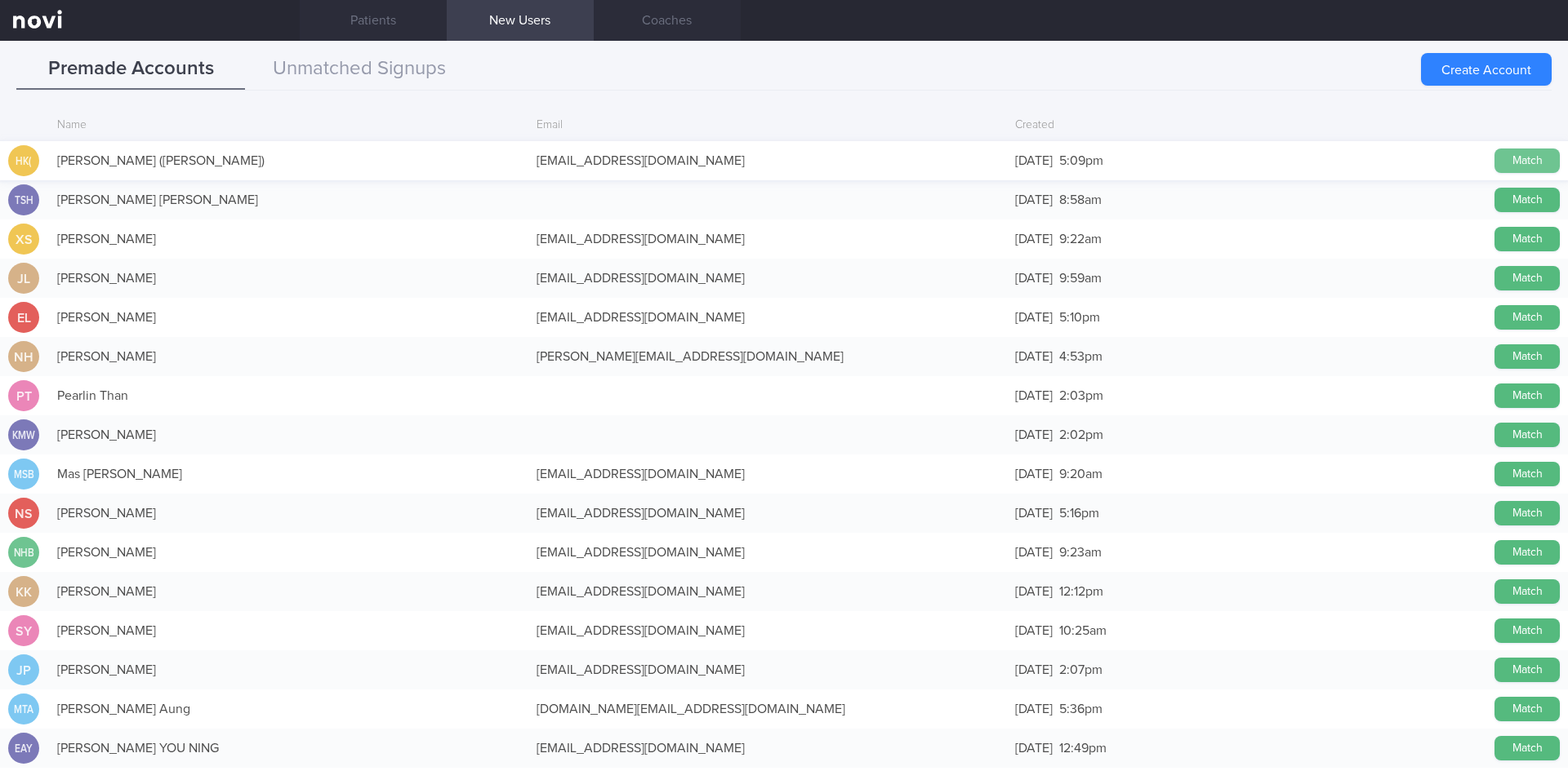
click at [1504, 156] on button "Match" at bounding box center [1526, 160] width 65 height 25
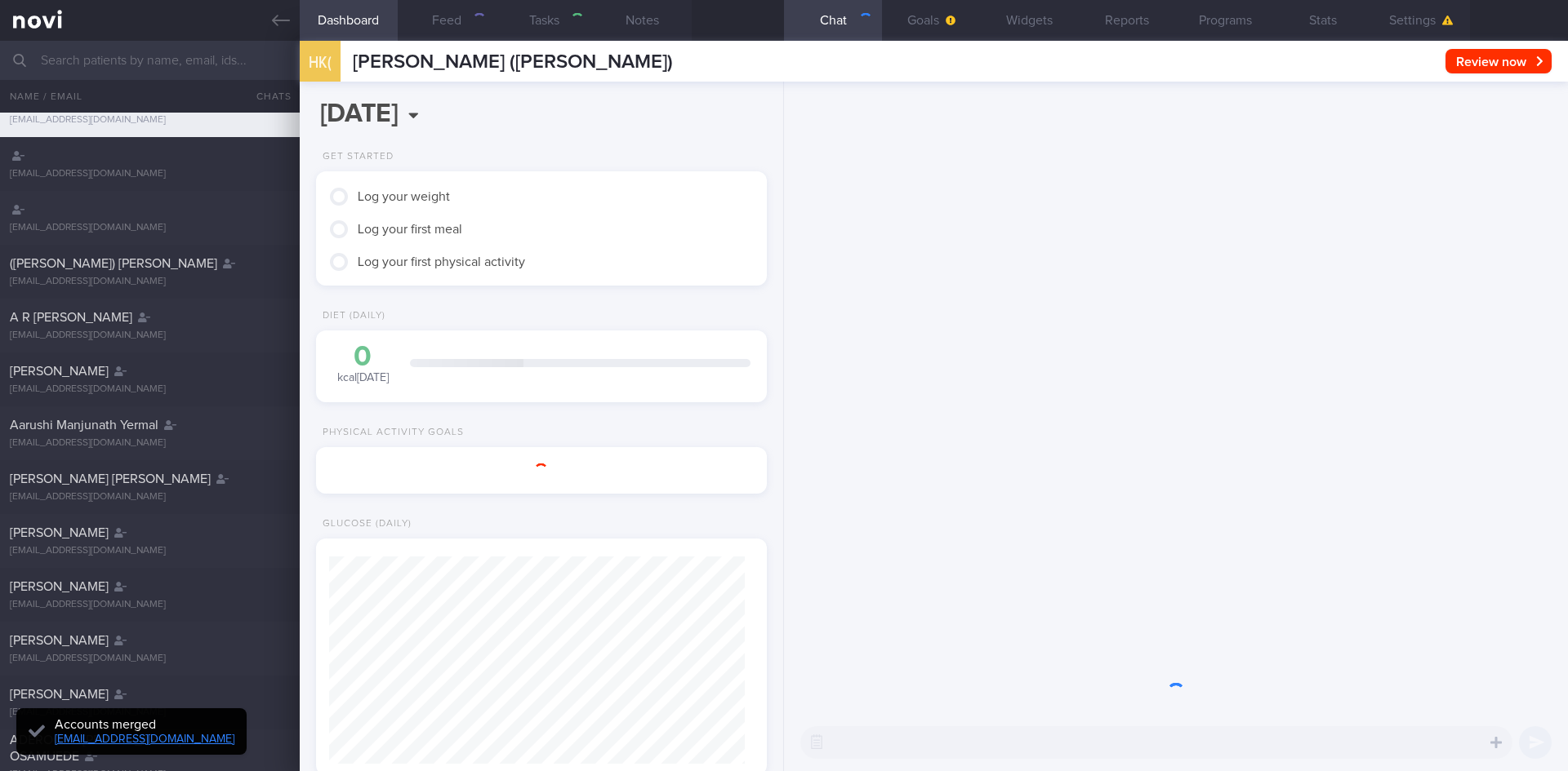
scroll to position [204, 410]
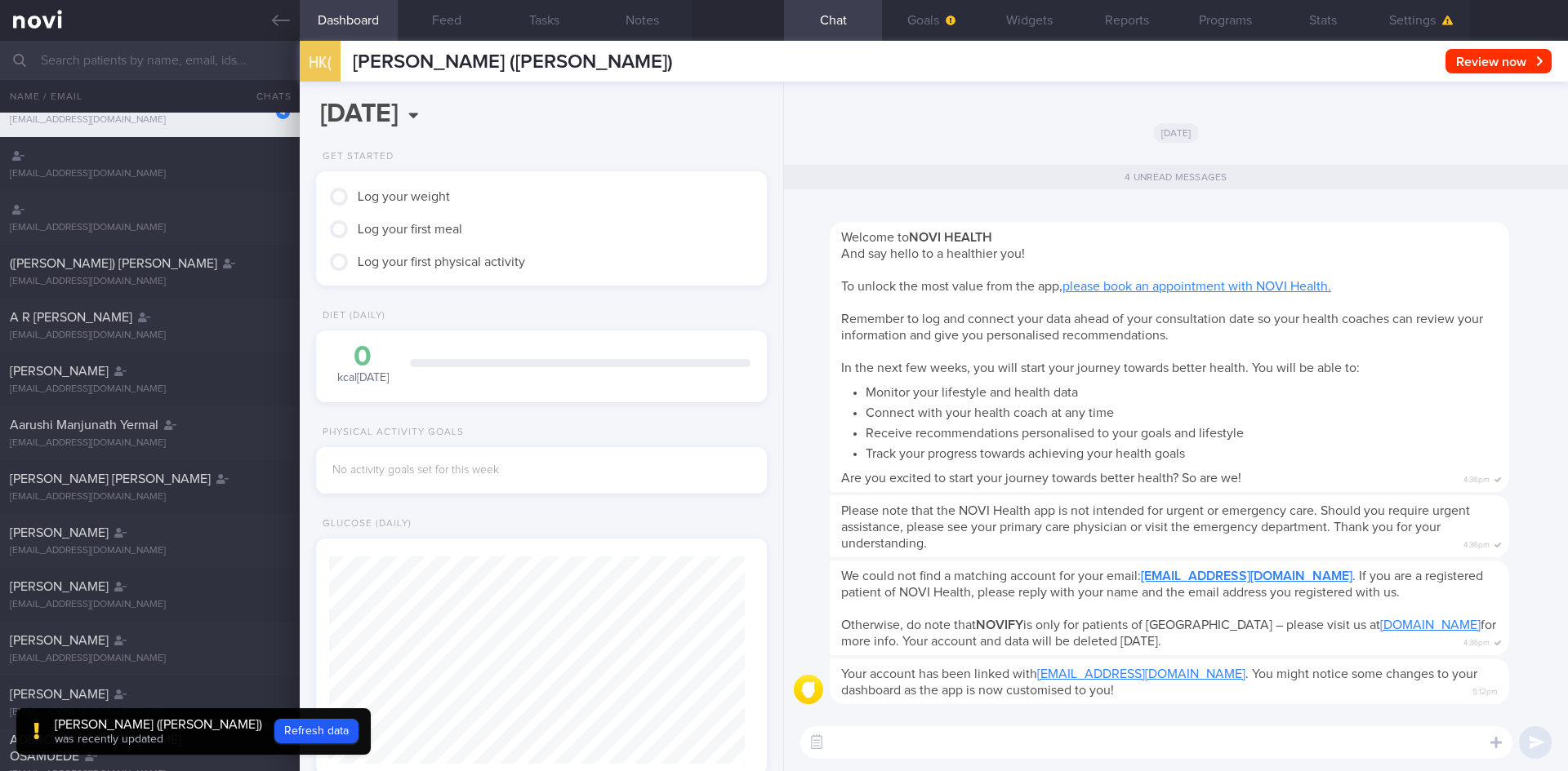
click at [178, 127] on div "4 Huang Ke (Meredith) novi@filiasmaris.de" at bounding box center [784, 109] width 1568 height 54
click at [458, 27] on button "Feed" at bounding box center [447, 20] width 98 height 41
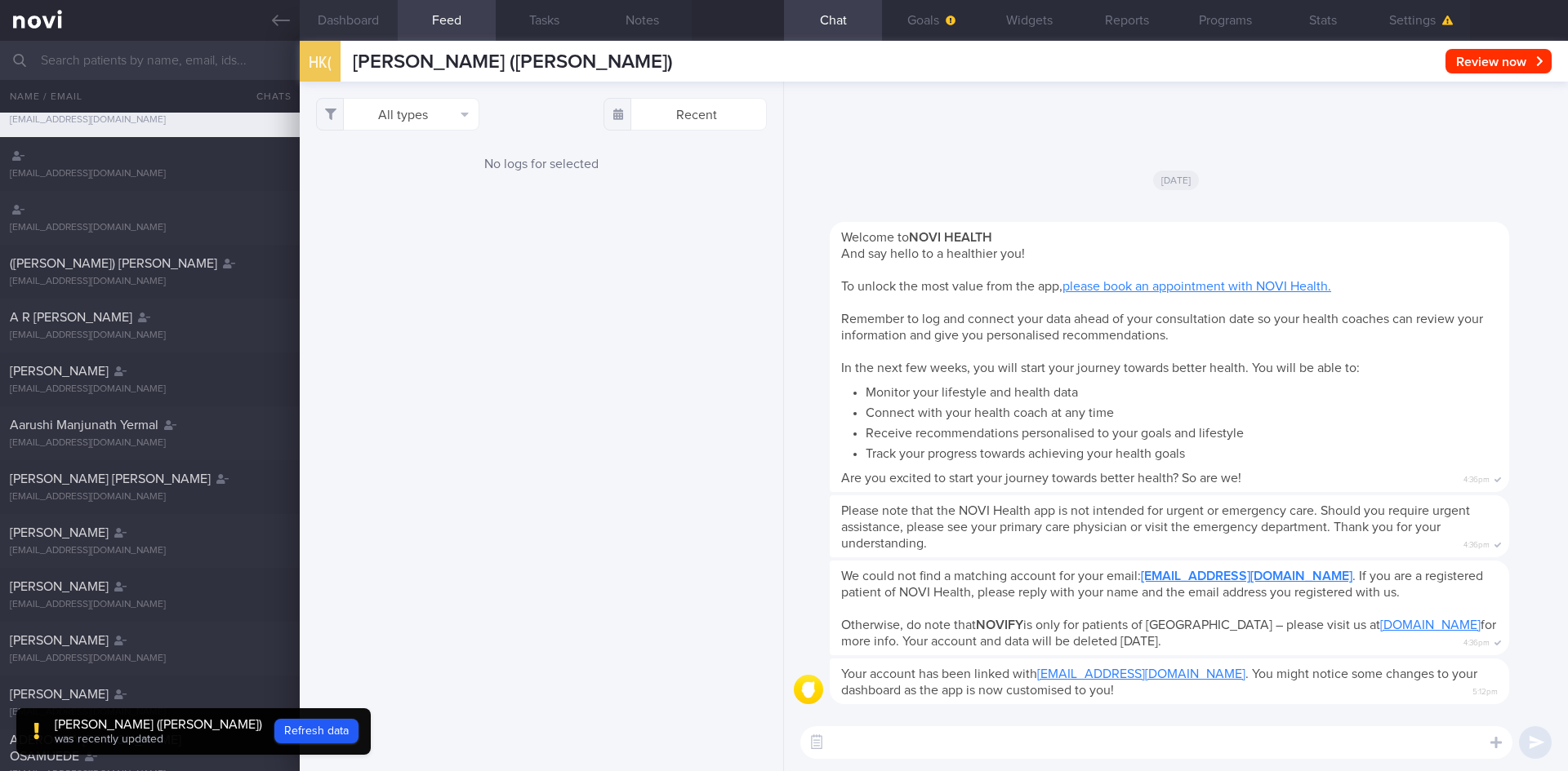
click at [348, 19] on button "Dashboard" at bounding box center [348, 20] width 98 height 41
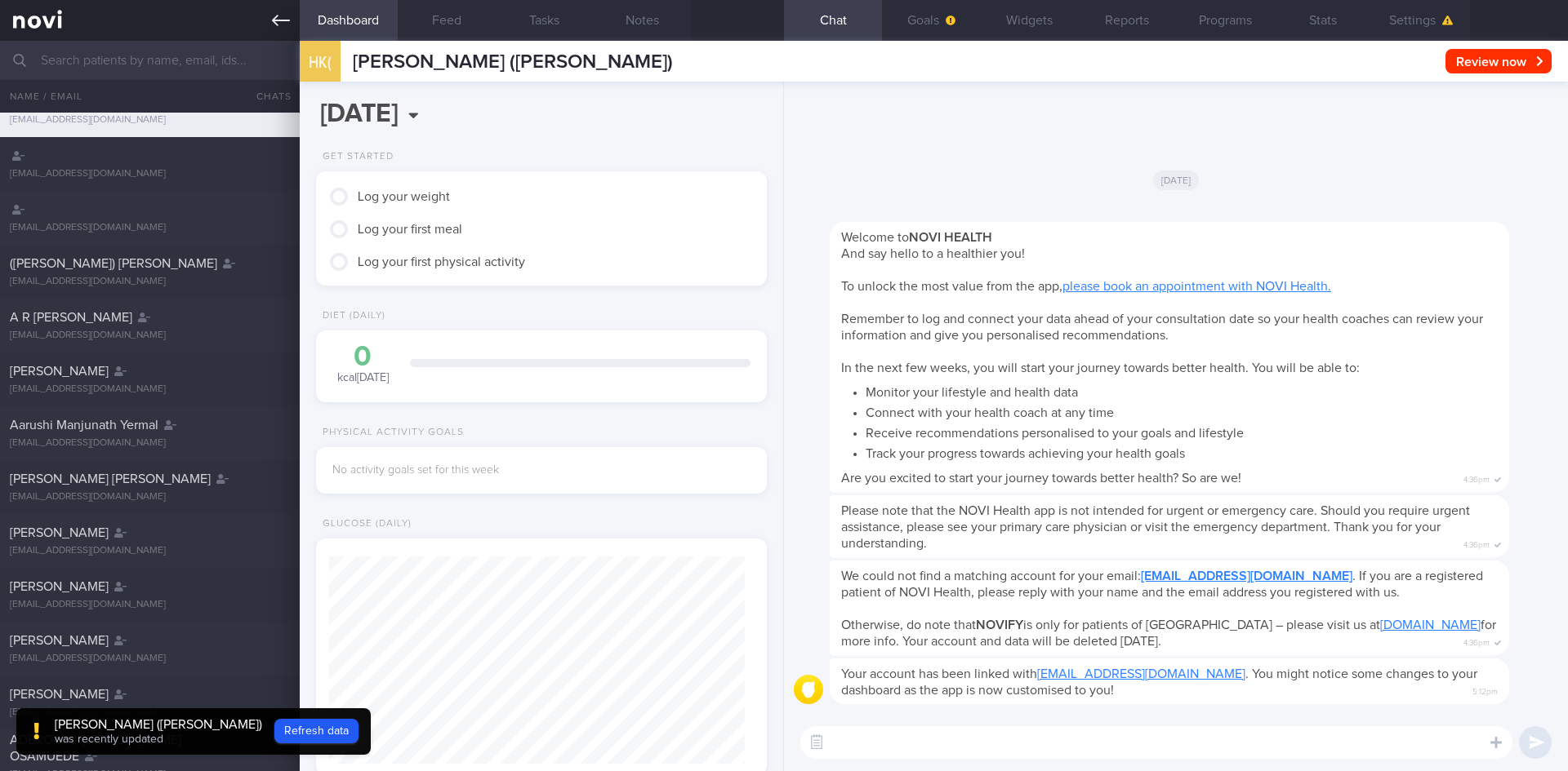
click at [268, 18] on link at bounding box center [149, 20] width 299 height 41
